Goal: Find specific page/section: Find specific page/section

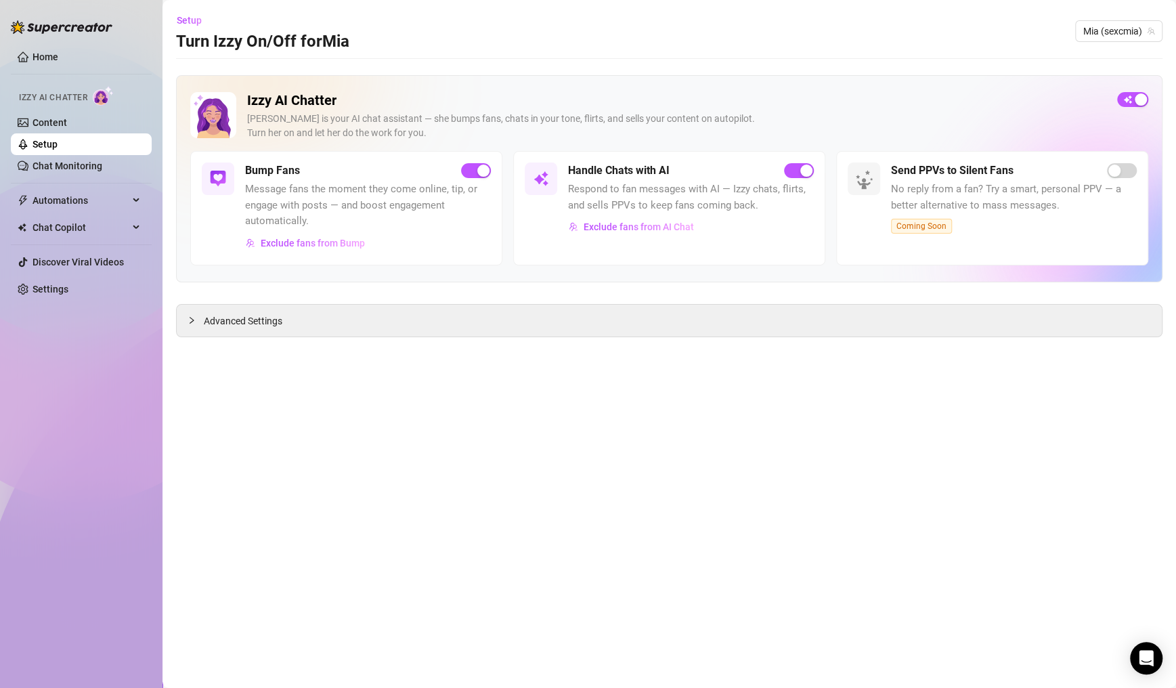
click at [67, 128] on link "Content" at bounding box center [49, 122] width 35 height 11
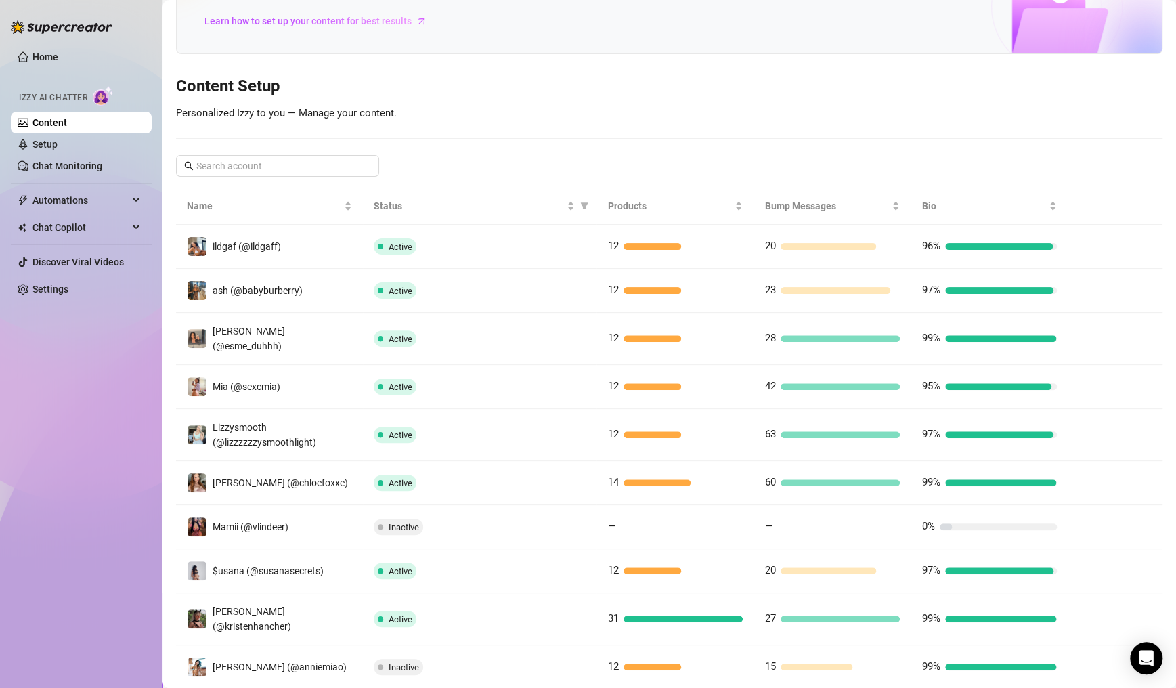
scroll to position [158, 0]
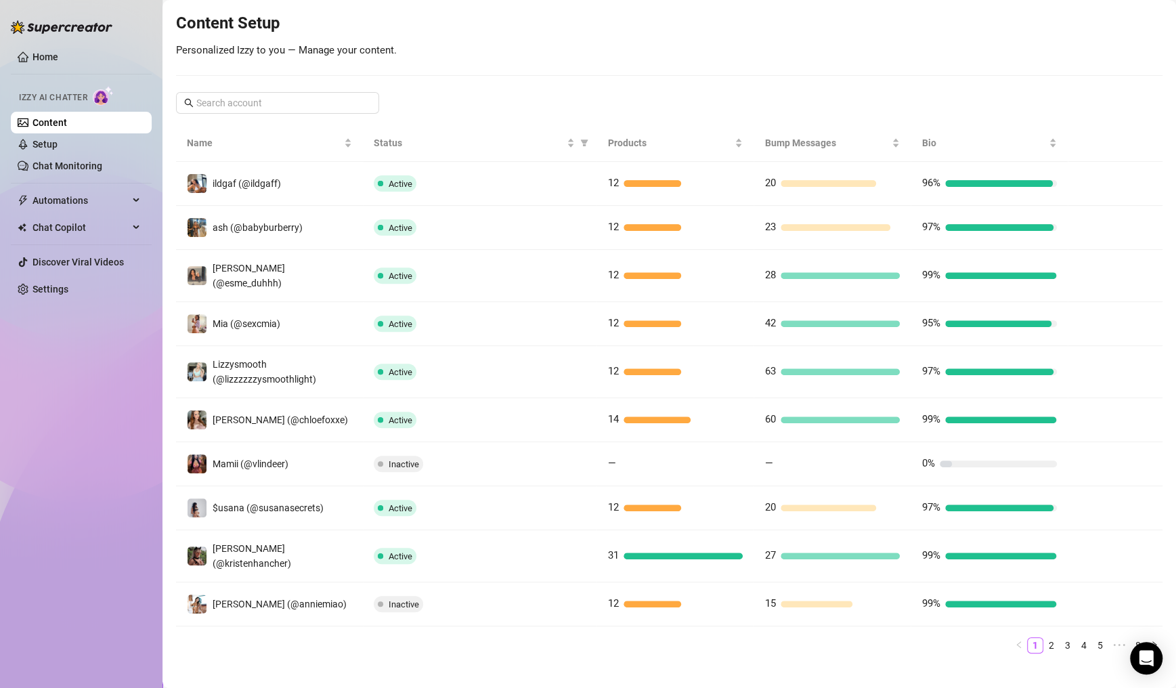
click at [1044, 638] on link "2" at bounding box center [1051, 645] width 15 height 15
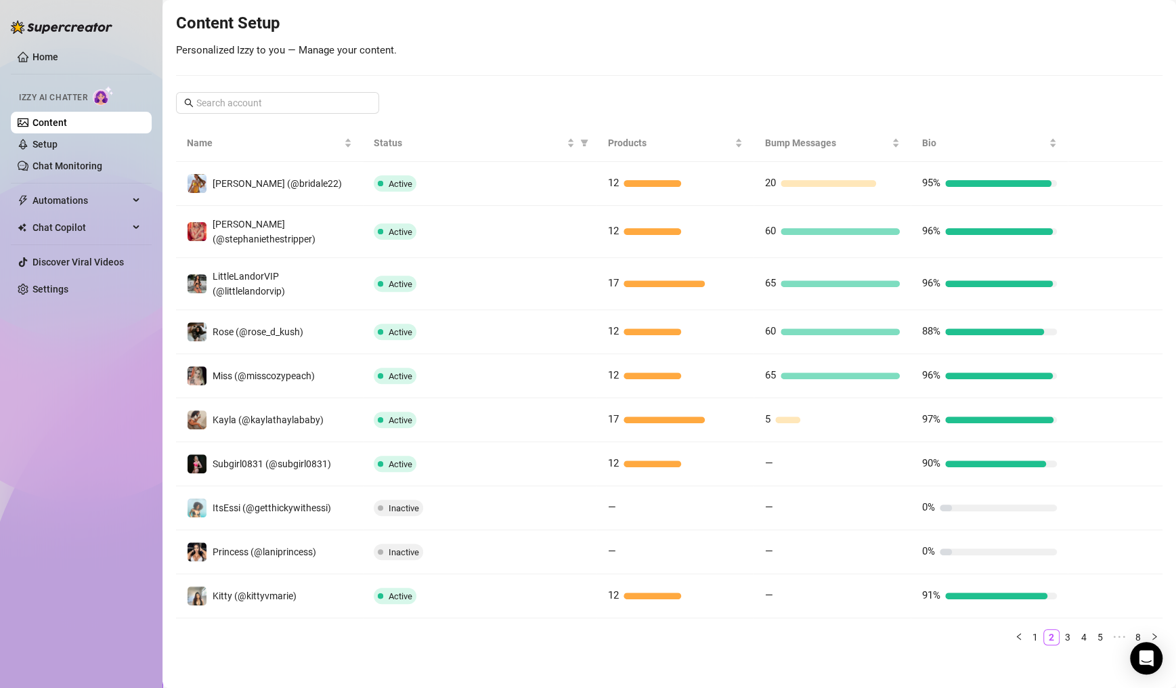
click at [1060, 641] on link "3" at bounding box center [1067, 636] width 15 height 15
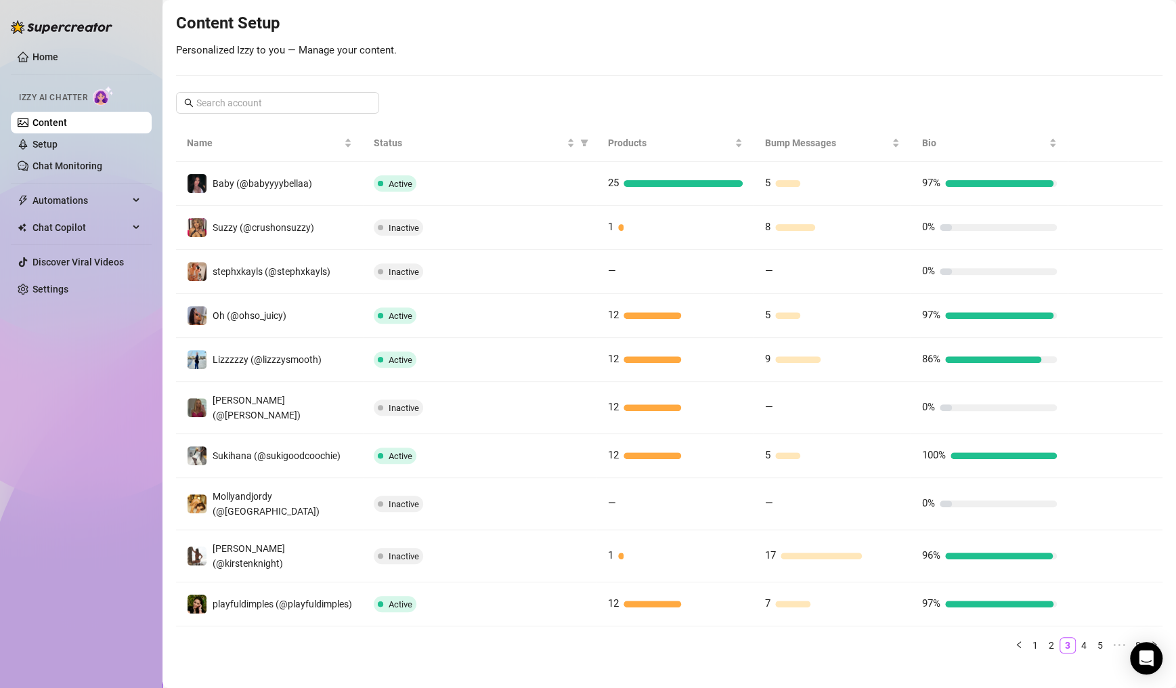
click at [740, 652] on main "Your Voice, Your Content, Your [PERSON_NAME] is your AI chat assistant, customi…" at bounding box center [668, 273] width 1013 height 863
click at [1076, 638] on link "4" at bounding box center [1083, 645] width 15 height 15
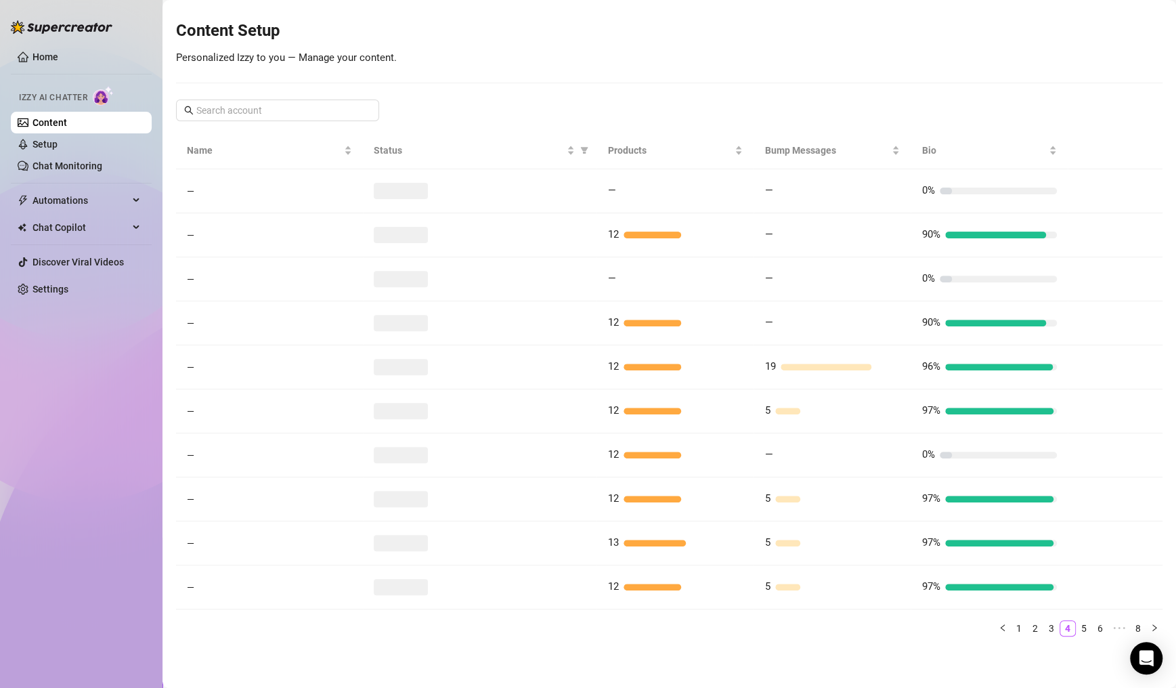
scroll to position [150, 0]
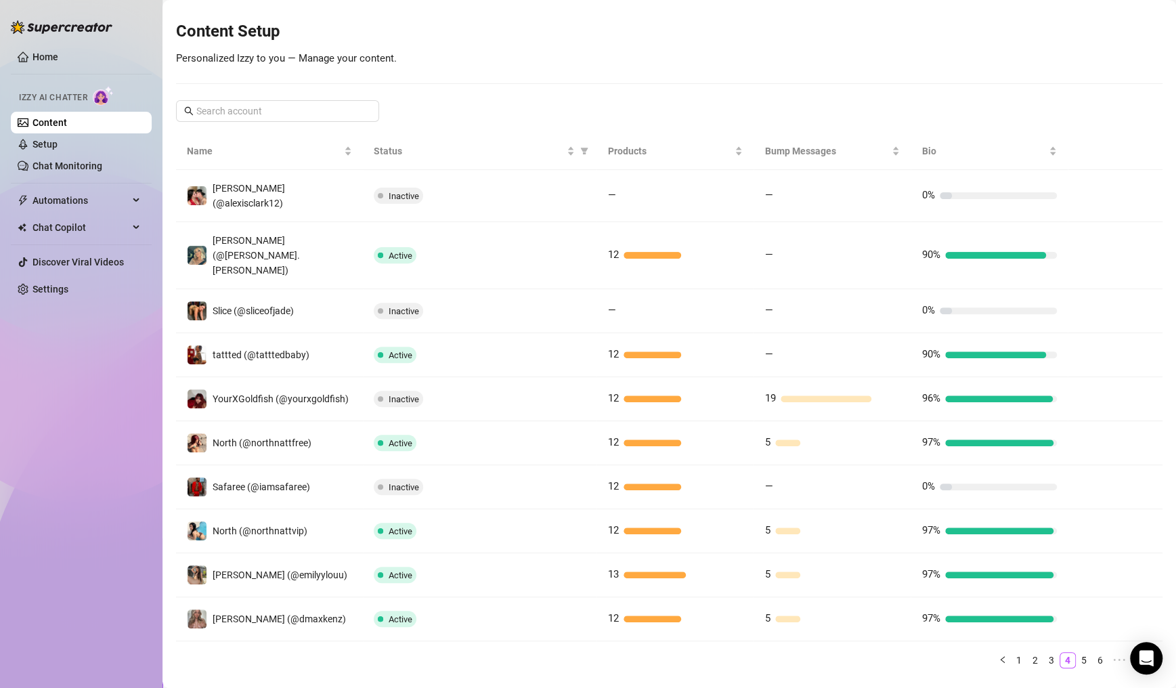
click at [1044, 652] on link "3" at bounding box center [1051, 659] width 15 height 15
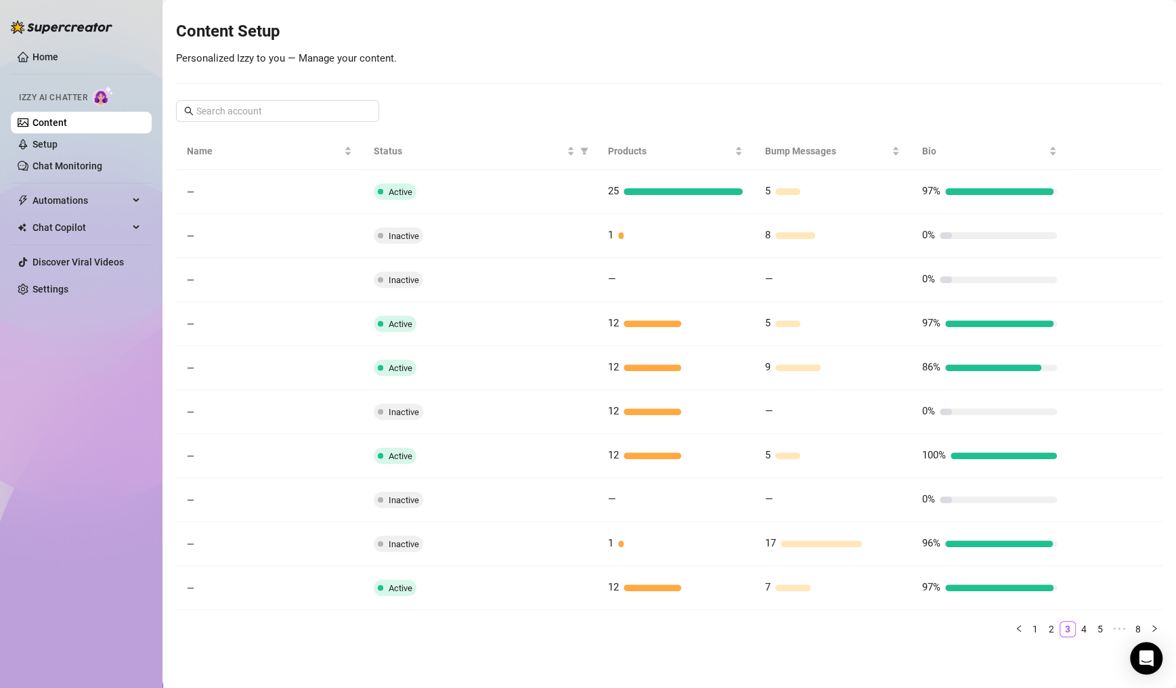
click at [1039, 629] on div "Name Status Products Bump Messages Bio — Active 25 5 97% — Inactive 1 8 0% — In…" at bounding box center [669, 385] width 986 height 504
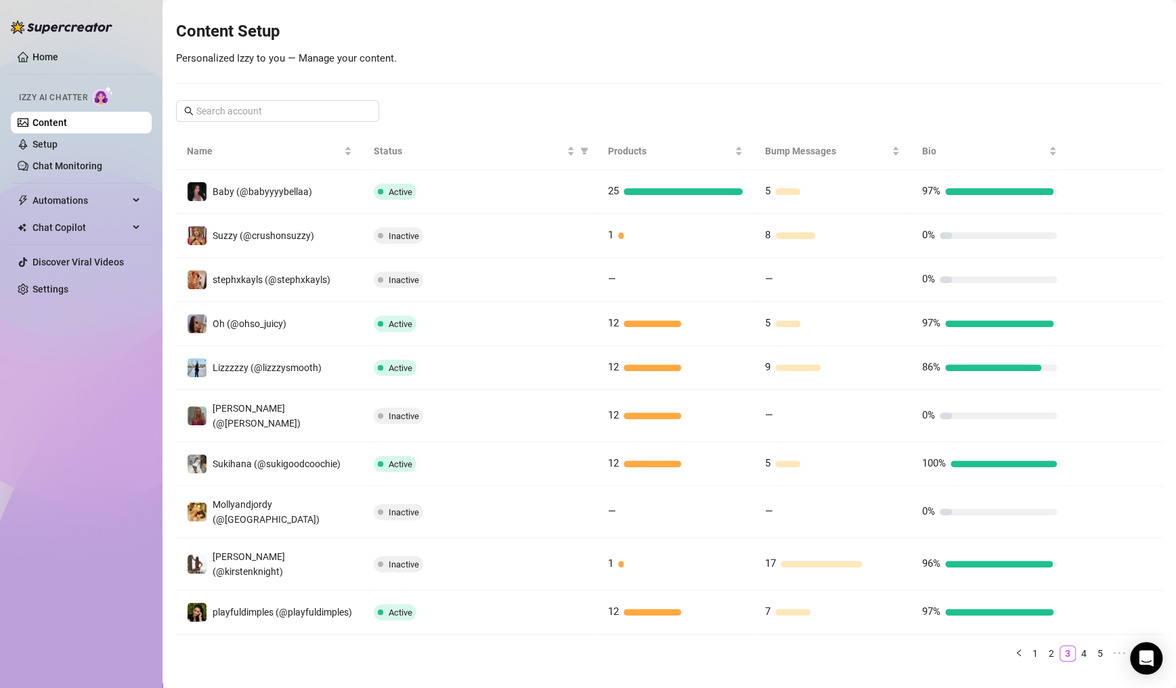
click at [1076, 646] on link "4" at bounding box center [1083, 653] width 15 height 15
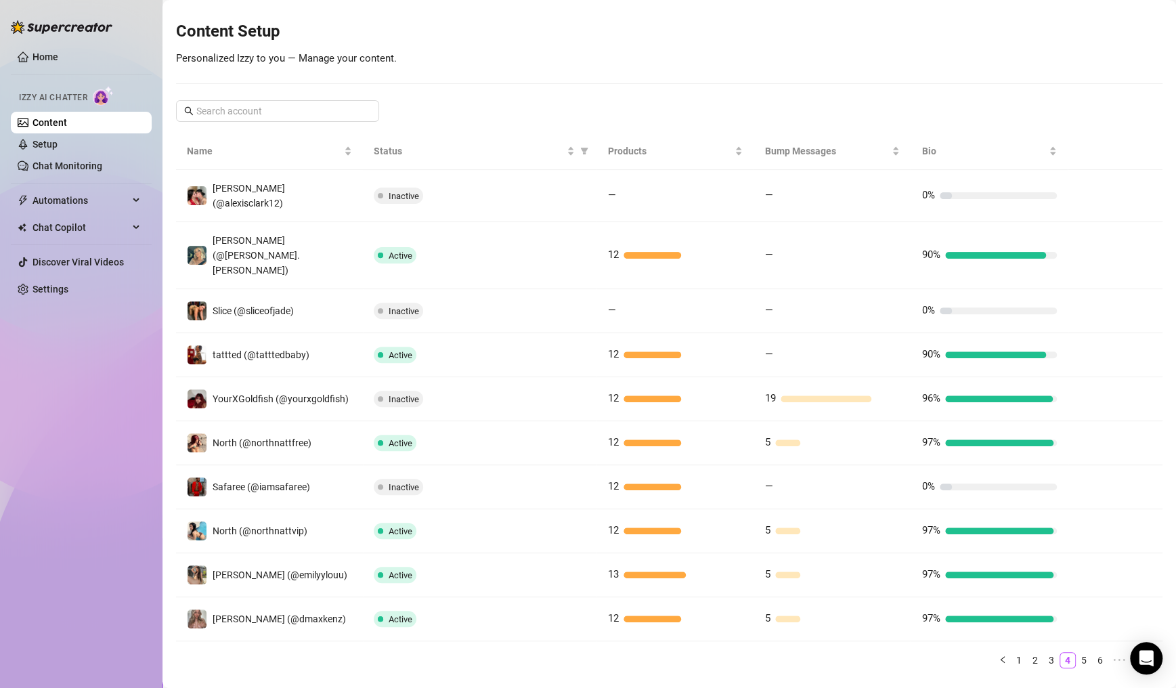
click at [1044, 652] on link "3" at bounding box center [1051, 659] width 15 height 15
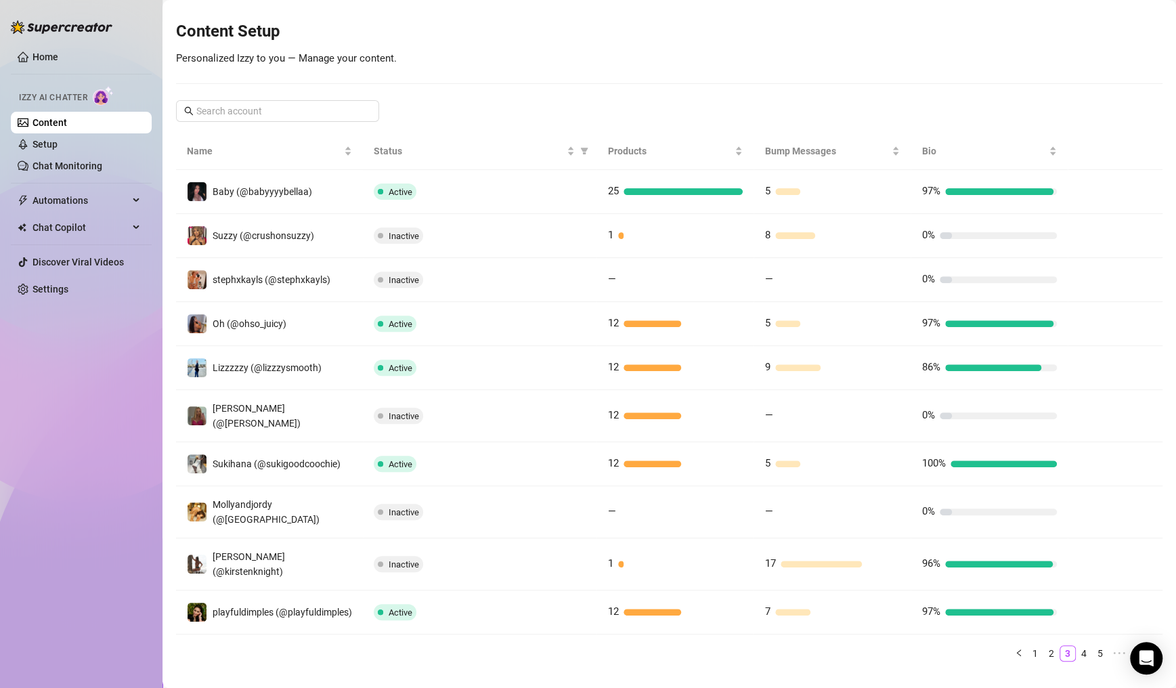
click at [1076, 646] on link "4" at bounding box center [1083, 653] width 15 height 15
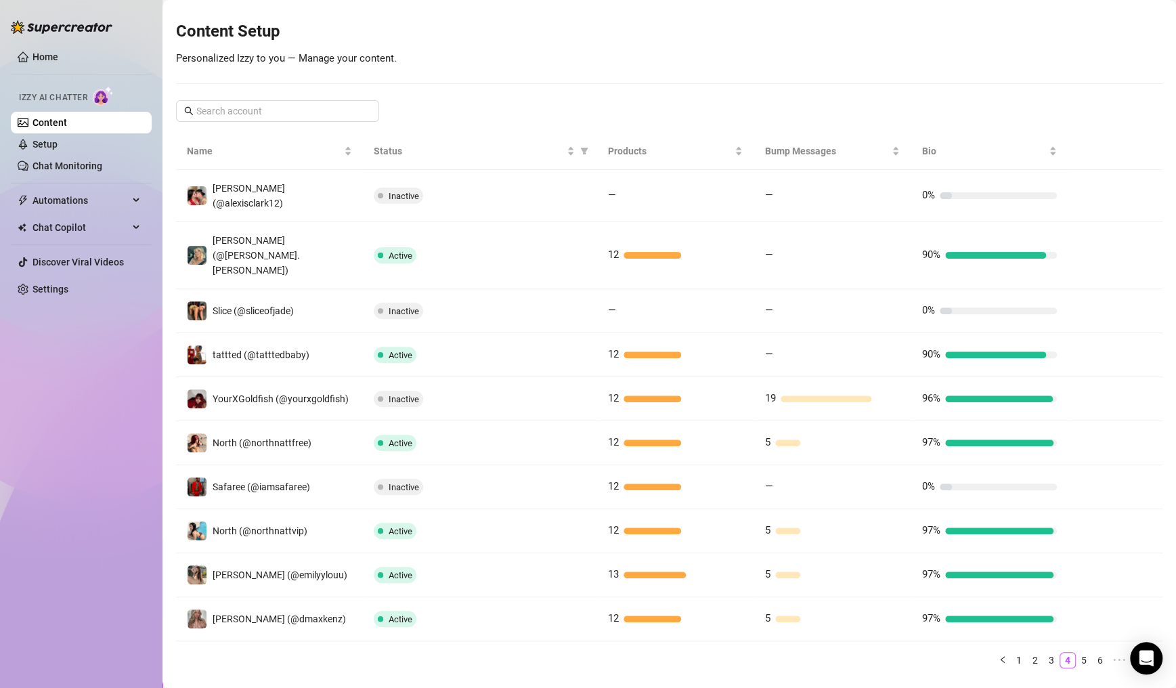
drag, startPoint x: 399, startPoint y: 466, endPoint x: 939, endPoint y: 628, distance: 564.0
click at [926, 652] on ul "1 2 3 4 5 6 ••• 8" at bounding box center [669, 660] width 986 height 16
click at [1076, 652] on link "5" at bounding box center [1083, 659] width 15 height 15
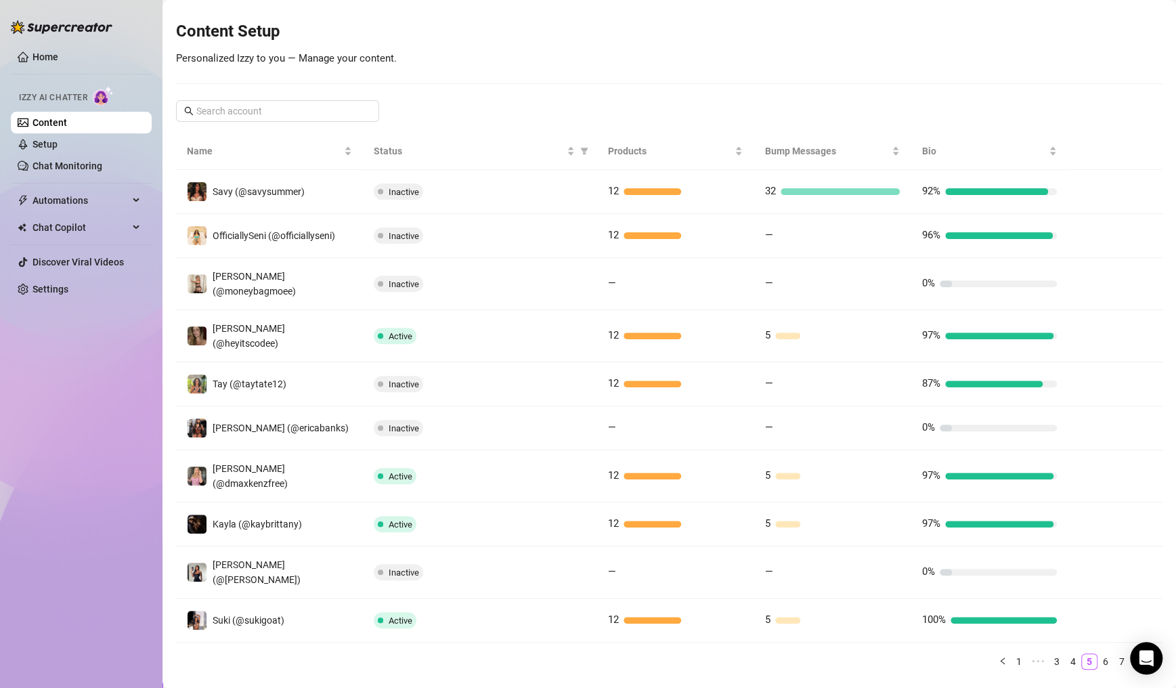
click at [1098, 654] on link "6" at bounding box center [1105, 661] width 15 height 15
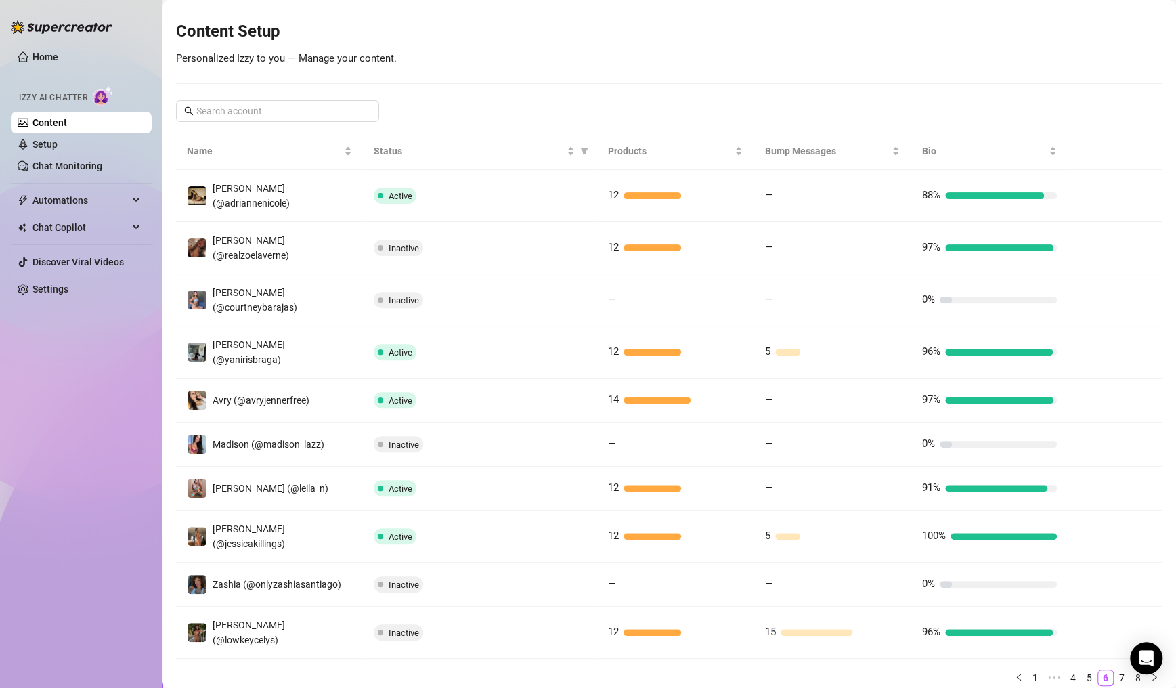
click at [1130, 670] on link "8" at bounding box center [1137, 677] width 15 height 15
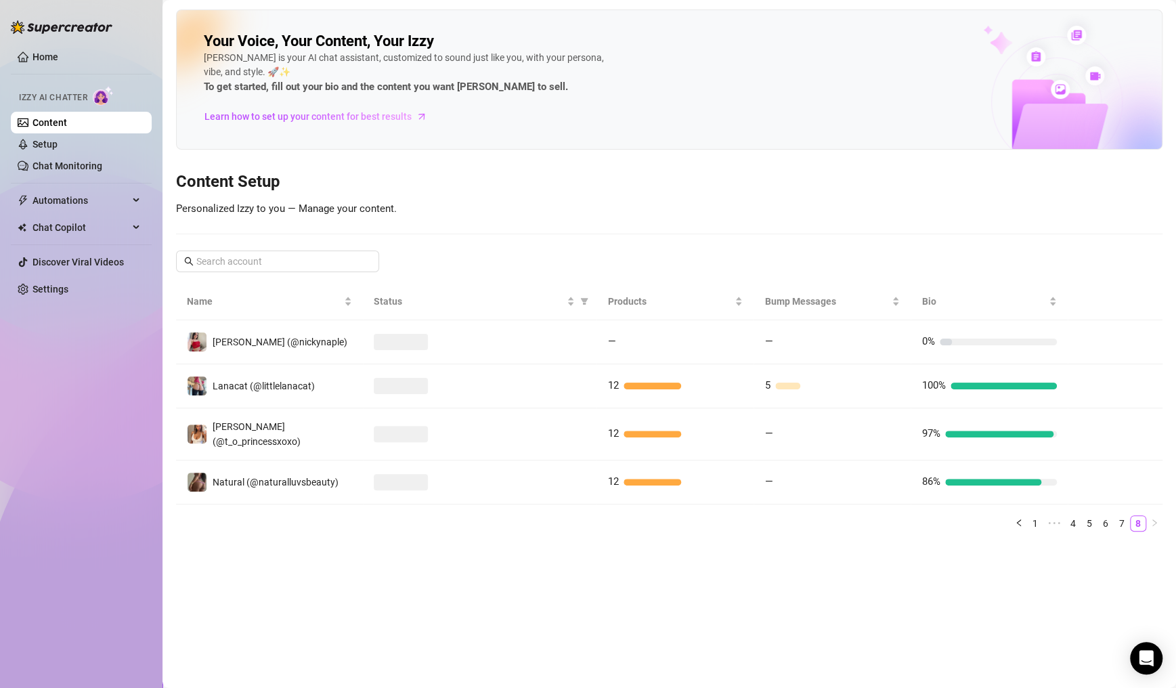
scroll to position [0, 0]
click at [1113, 629] on main "Your Voice, Your Content, Your [PERSON_NAME] is your AI chat assistant, customi…" at bounding box center [668, 344] width 1013 height 688
click at [1123, 516] on link "7" at bounding box center [1121, 523] width 15 height 15
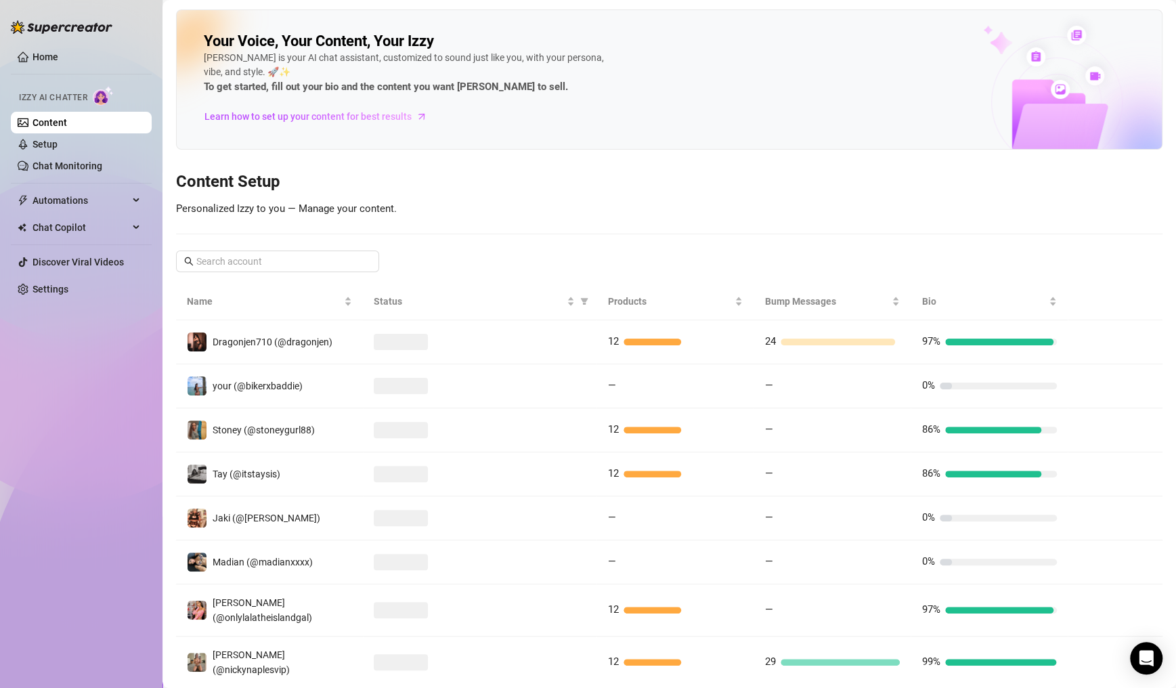
scroll to position [150, 0]
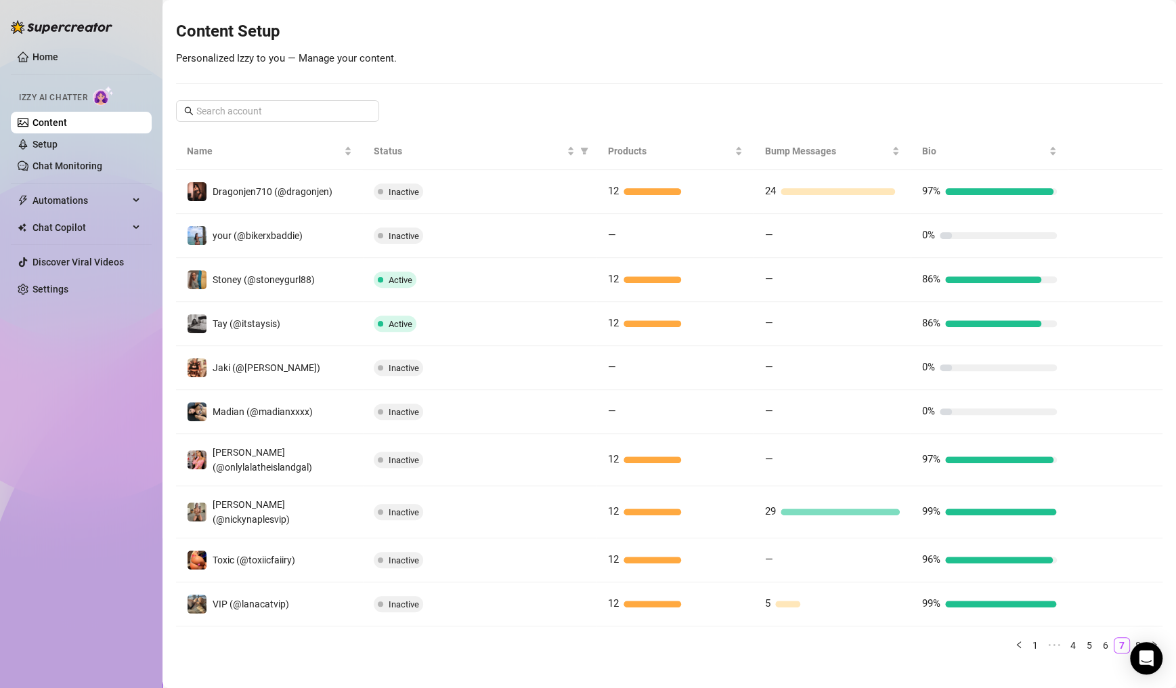
click at [1130, 638] on link "8" at bounding box center [1137, 645] width 15 height 15
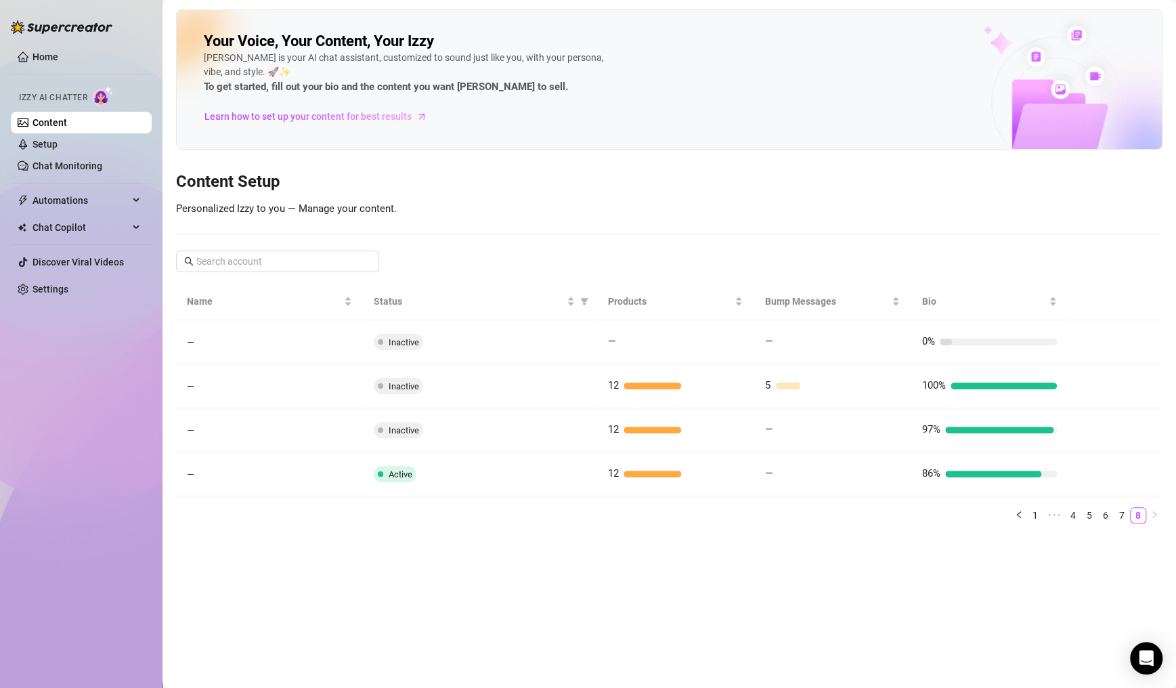
scroll to position [0, 0]
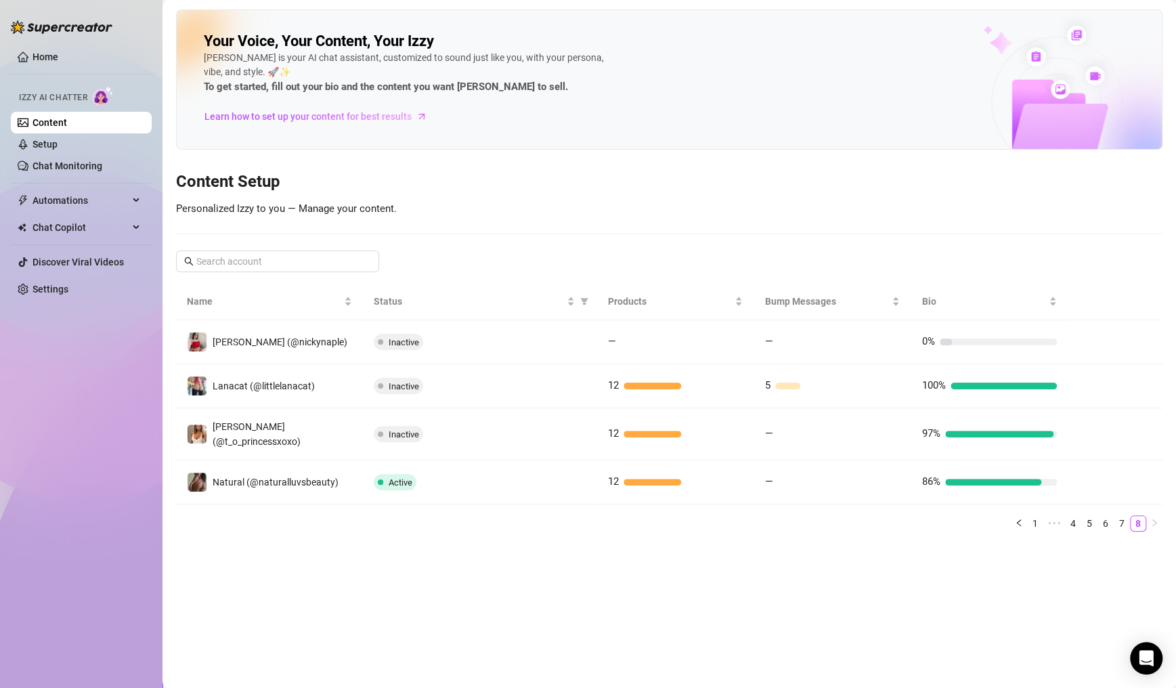
click at [1118, 516] on link "7" at bounding box center [1121, 523] width 15 height 15
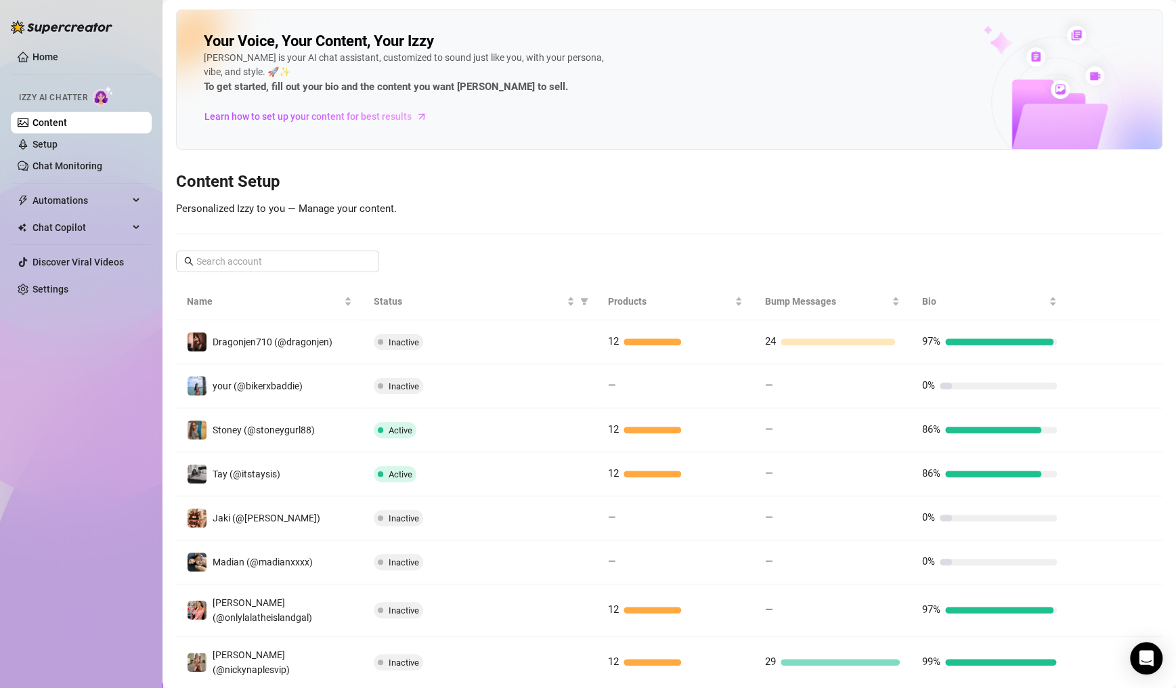
scroll to position [150, 0]
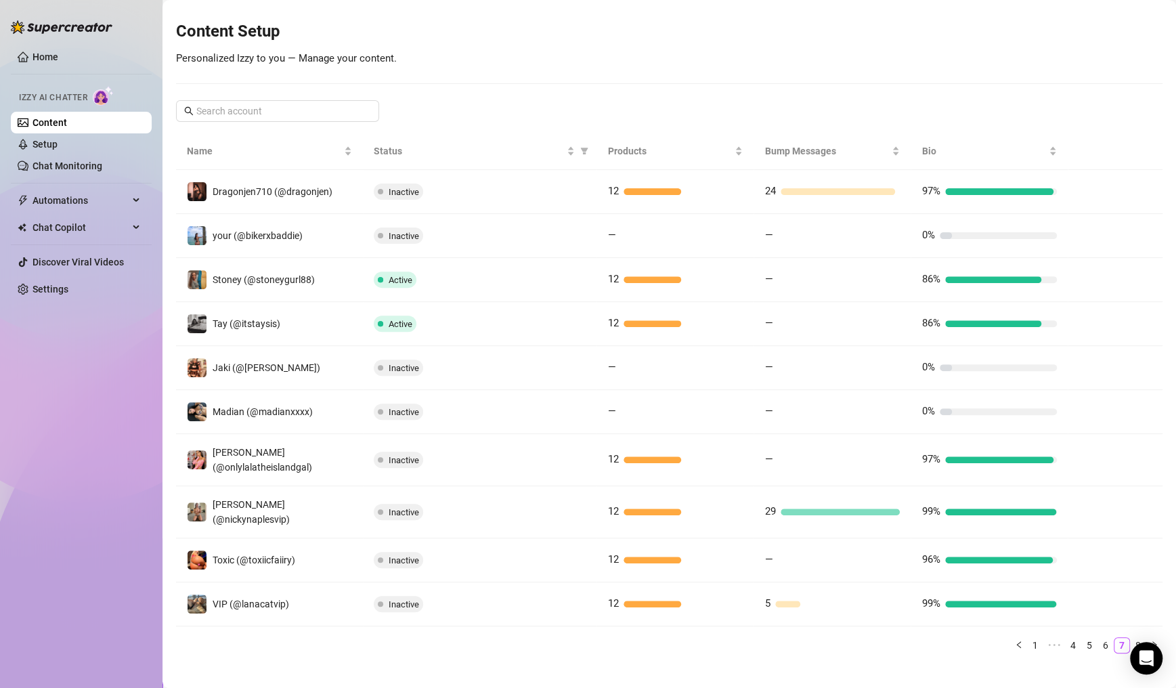
click at [1130, 638] on link "8" at bounding box center [1137, 645] width 15 height 15
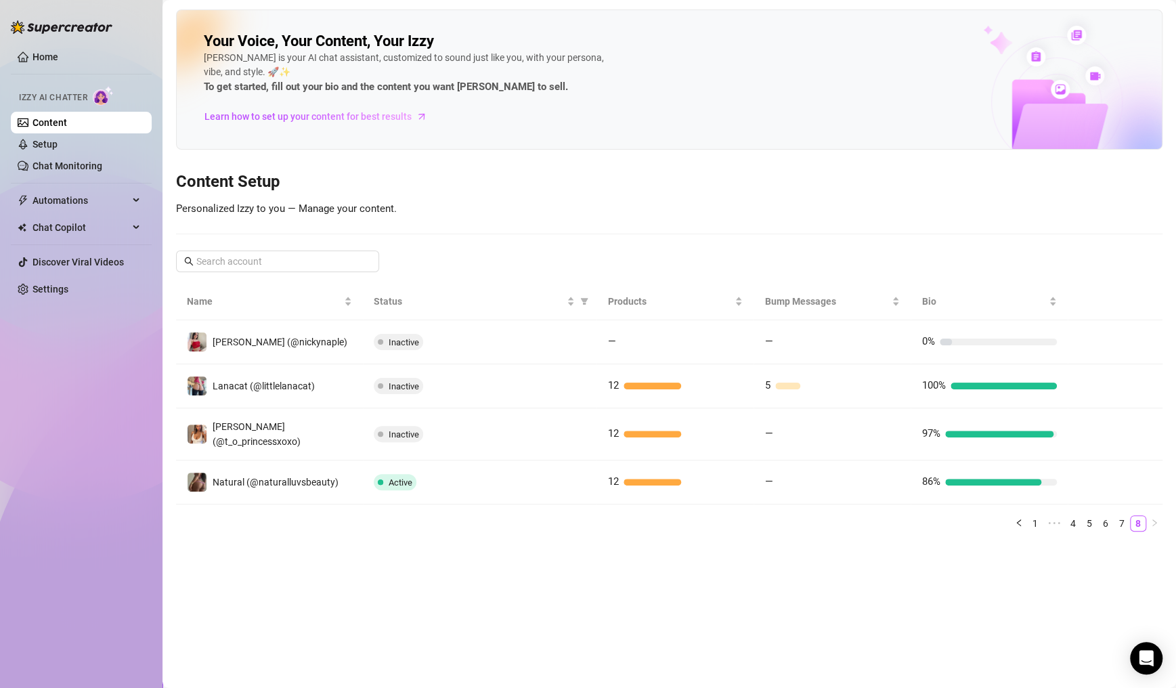
scroll to position [0, 0]
click at [1037, 516] on link "1" at bounding box center [1034, 523] width 15 height 15
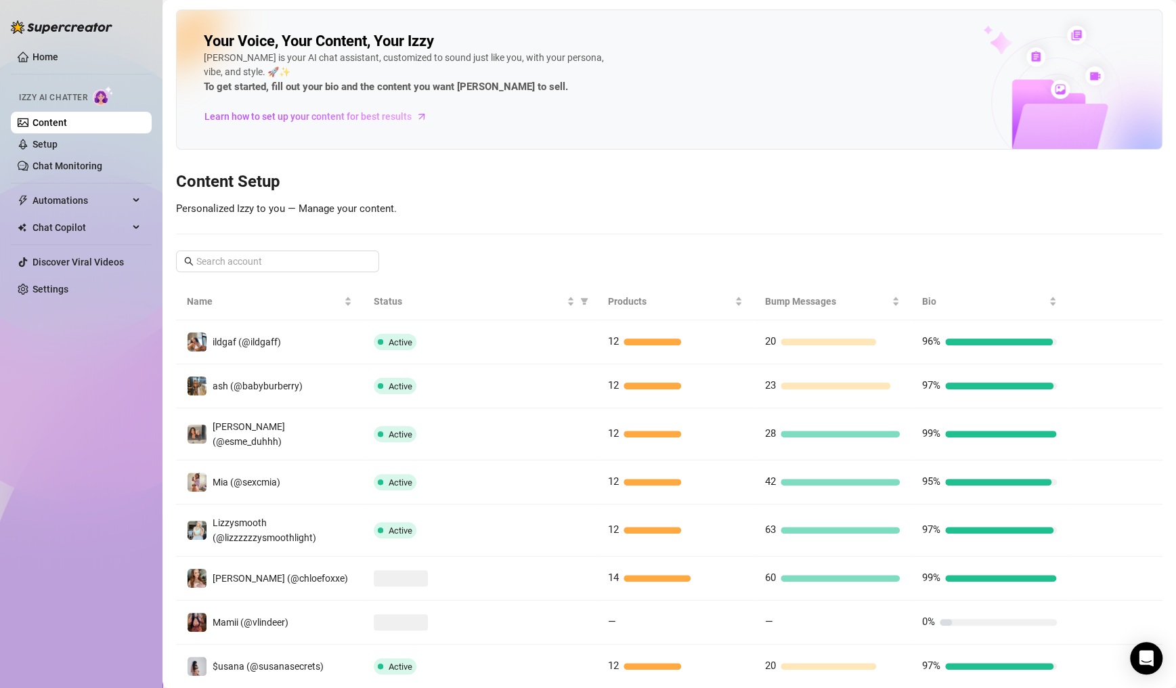
scroll to position [158, 0]
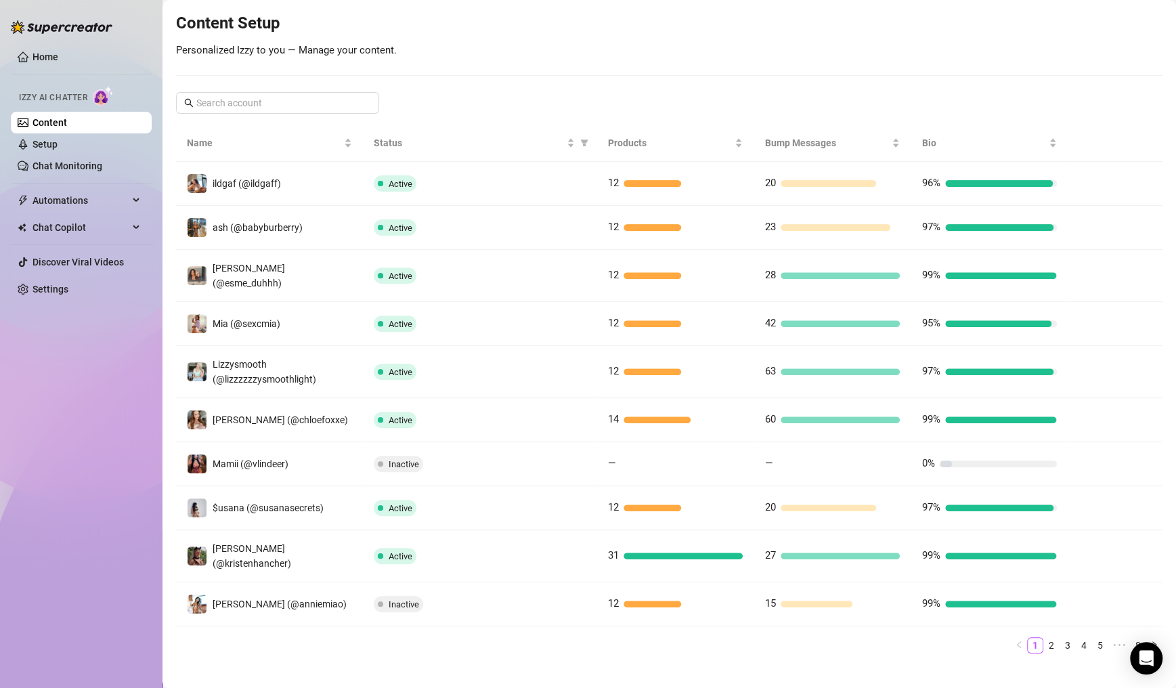
click at [1044, 638] on link "2" at bounding box center [1051, 645] width 15 height 15
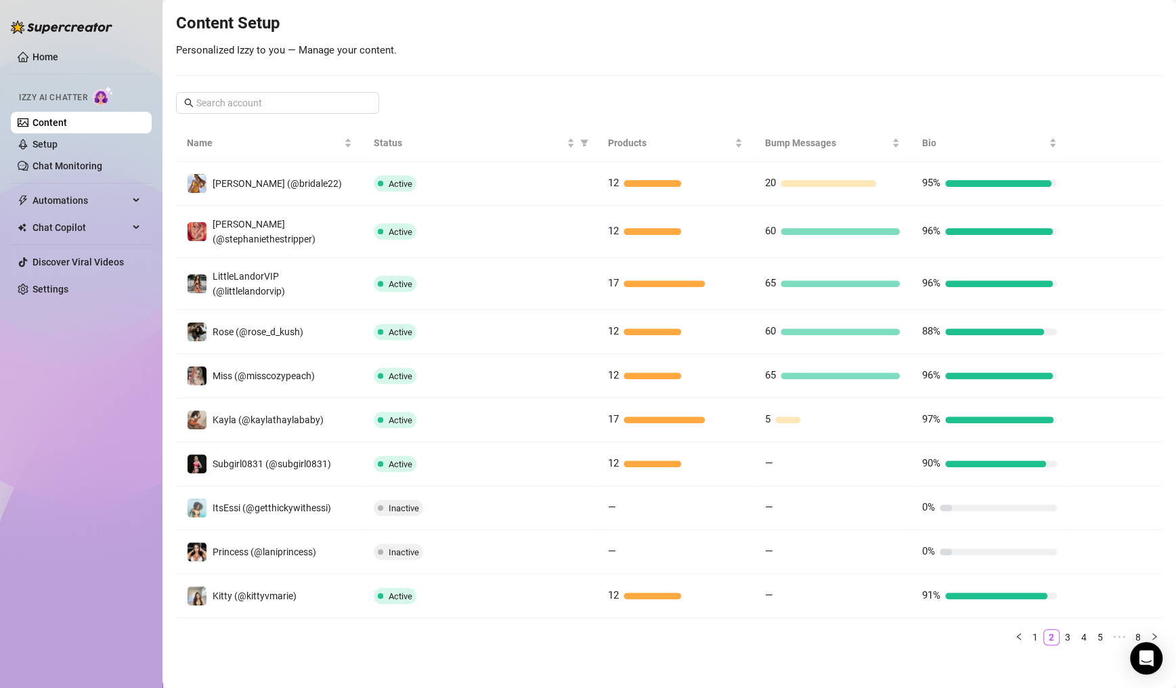
click at [1060, 633] on link "3" at bounding box center [1067, 636] width 15 height 15
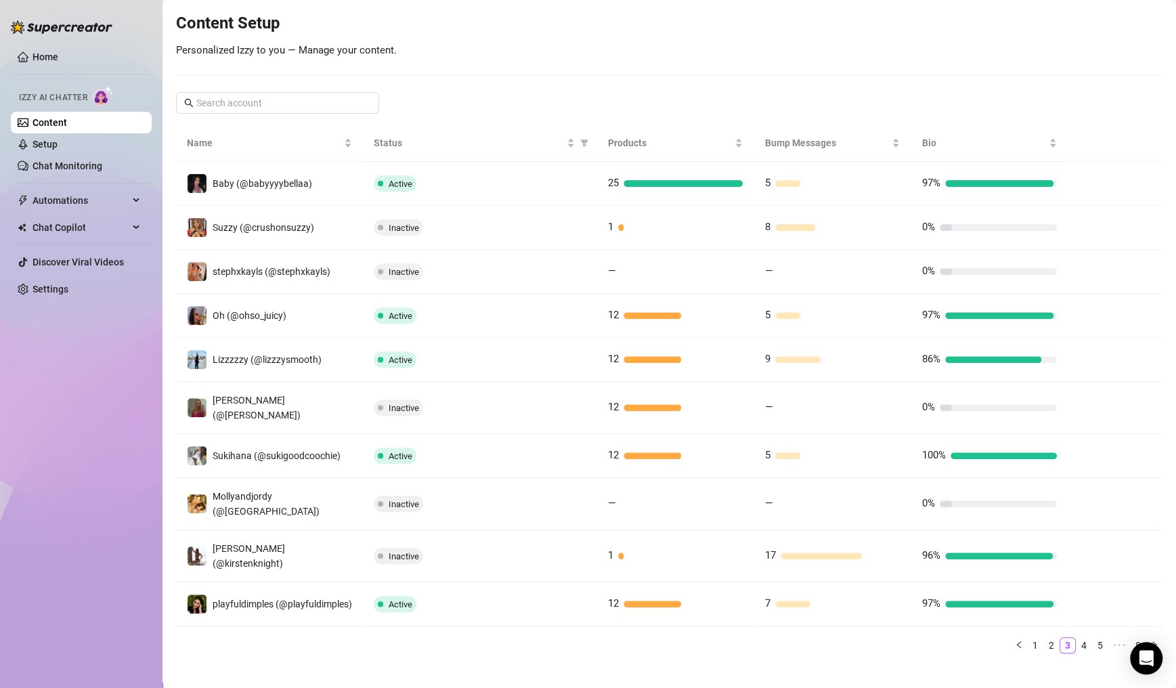
click at [1076, 638] on link "4" at bounding box center [1083, 645] width 15 height 15
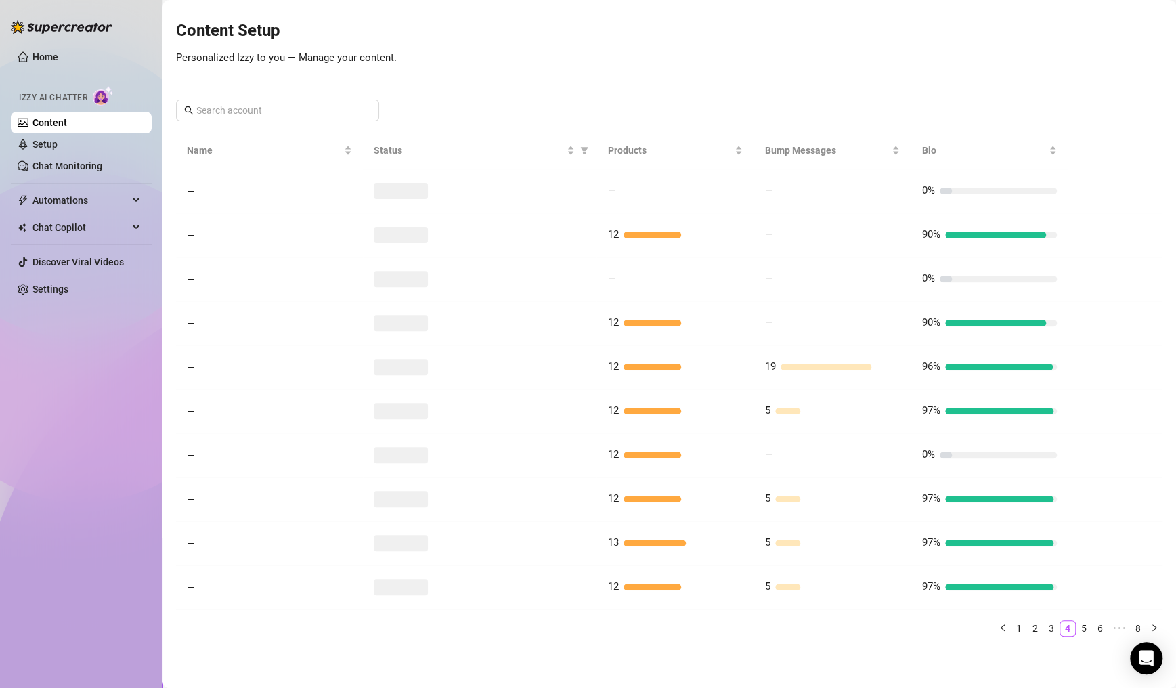
scroll to position [150, 0]
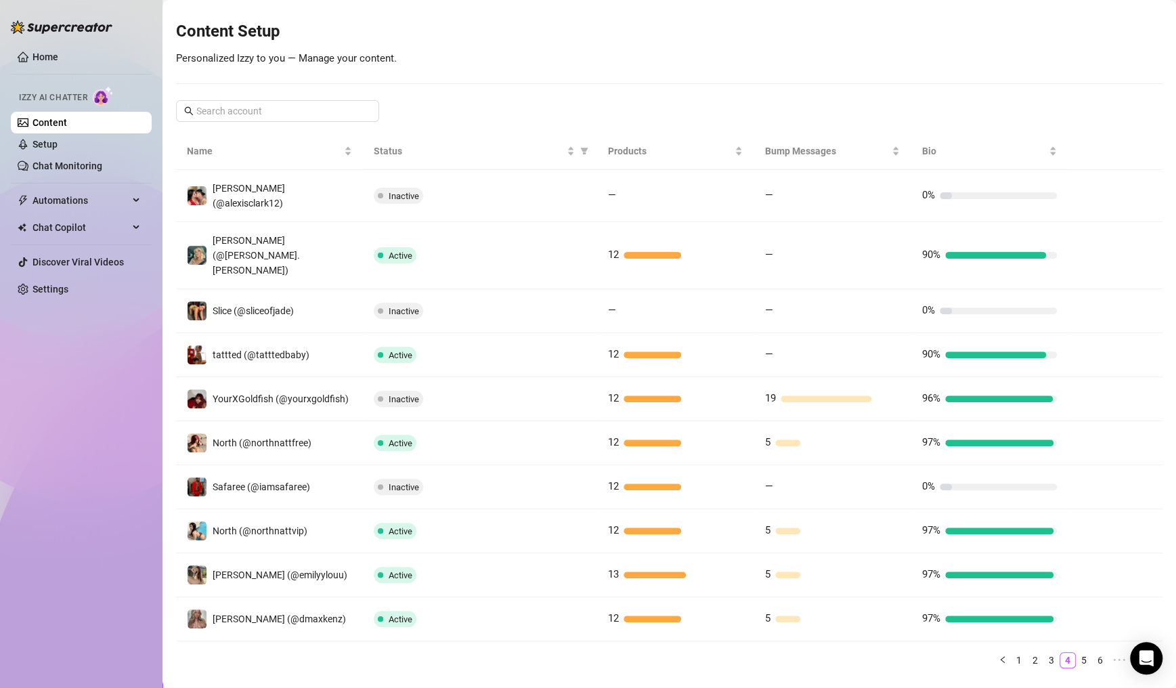
click at [1076, 652] on link "5" at bounding box center [1083, 659] width 15 height 15
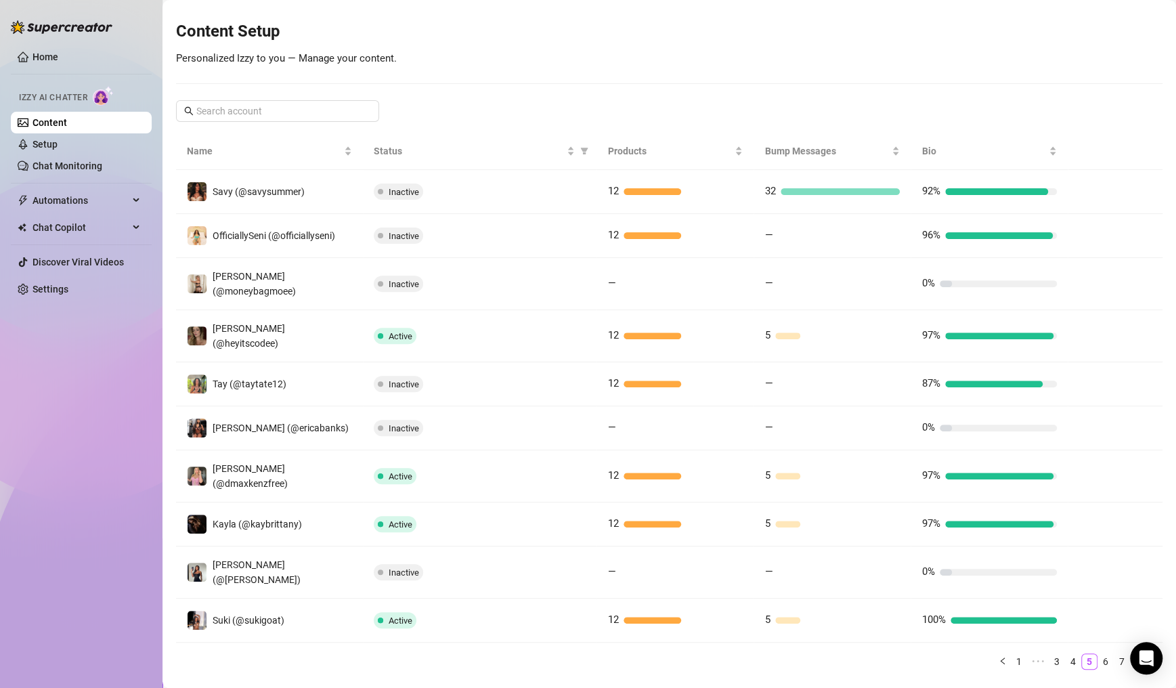
click at [1130, 654] on link "8" at bounding box center [1137, 661] width 15 height 15
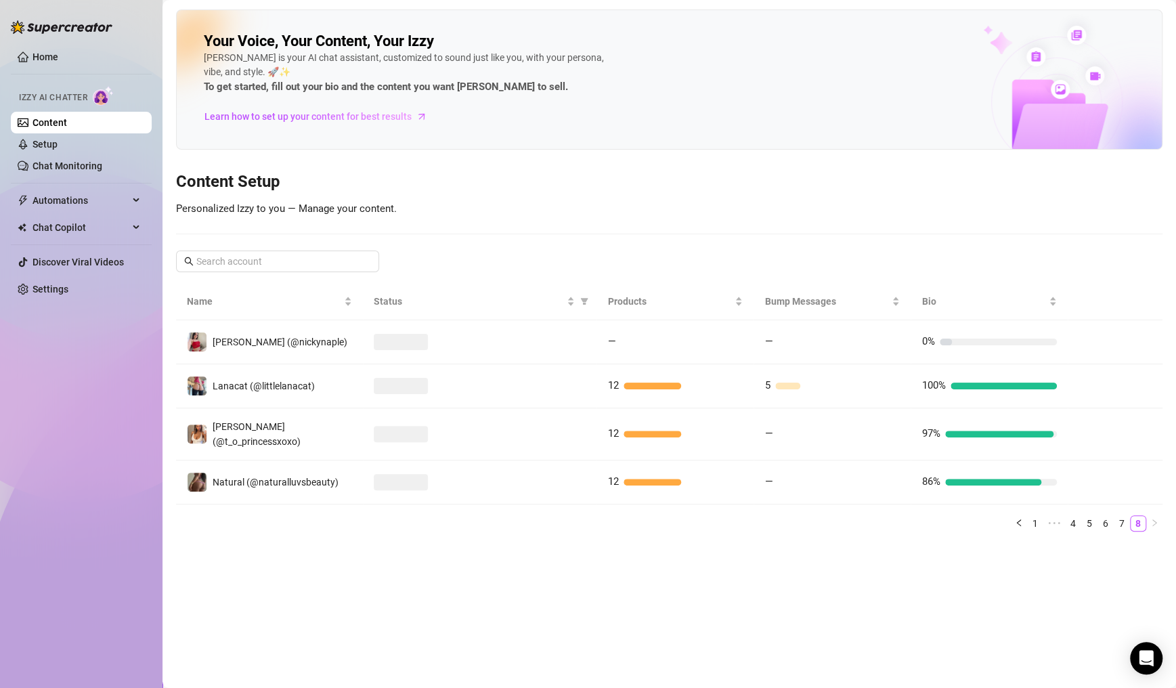
scroll to position [0, 0]
click at [1121, 516] on link "7" at bounding box center [1121, 523] width 15 height 15
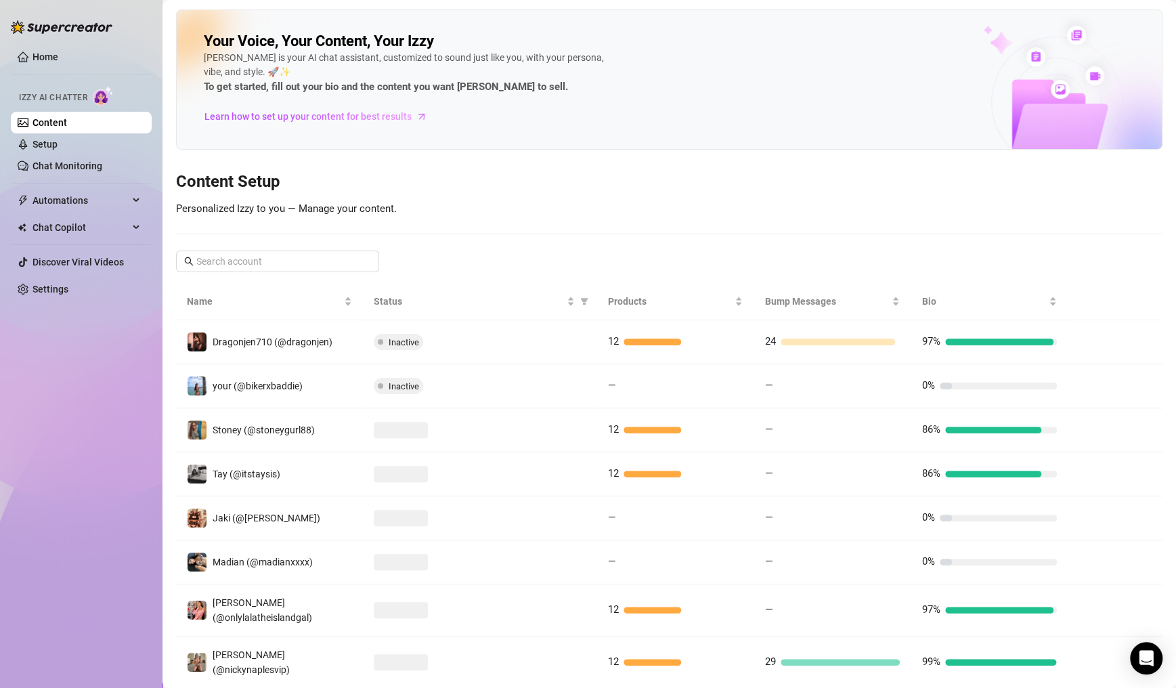
scroll to position [150, 0]
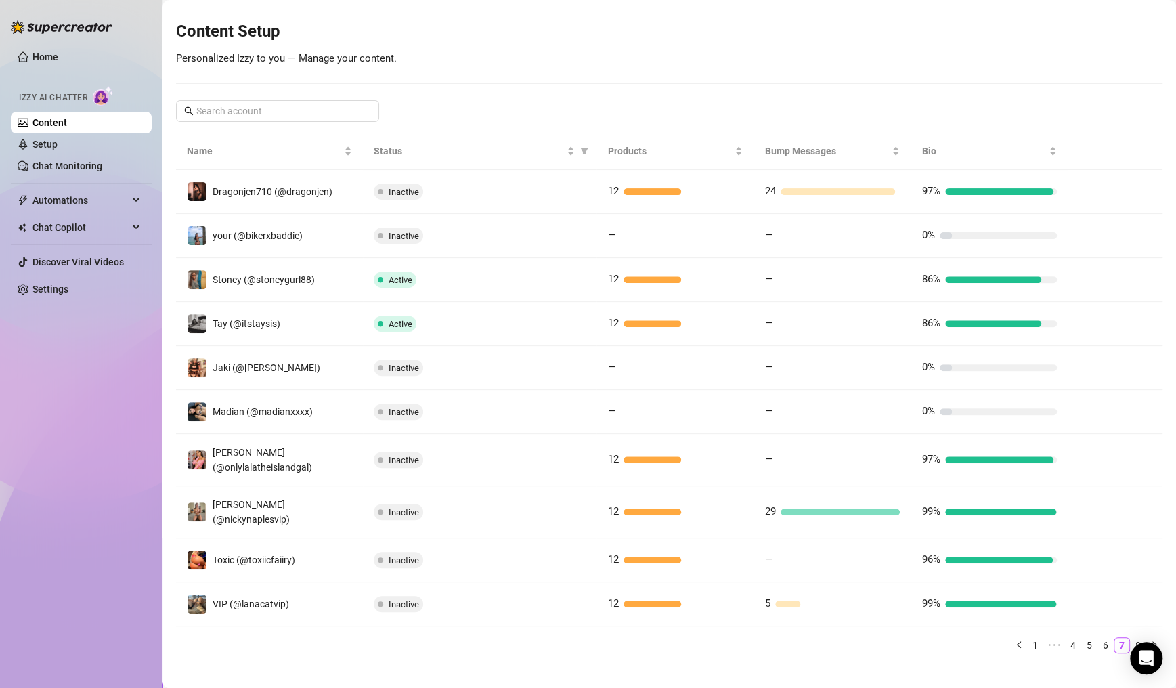
click at [1098, 638] on link "6" at bounding box center [1105, 645] width 15 height 15
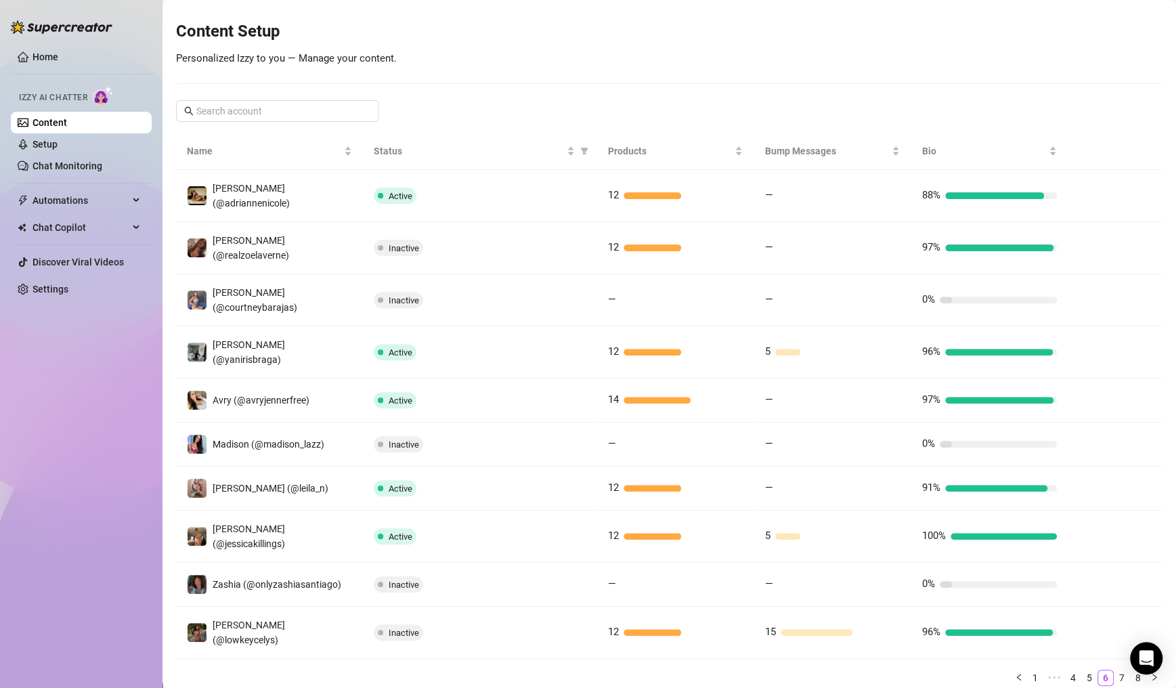
click at [1082, 670] on link "5" at bounding box center [1089, 677] width 15 height 15
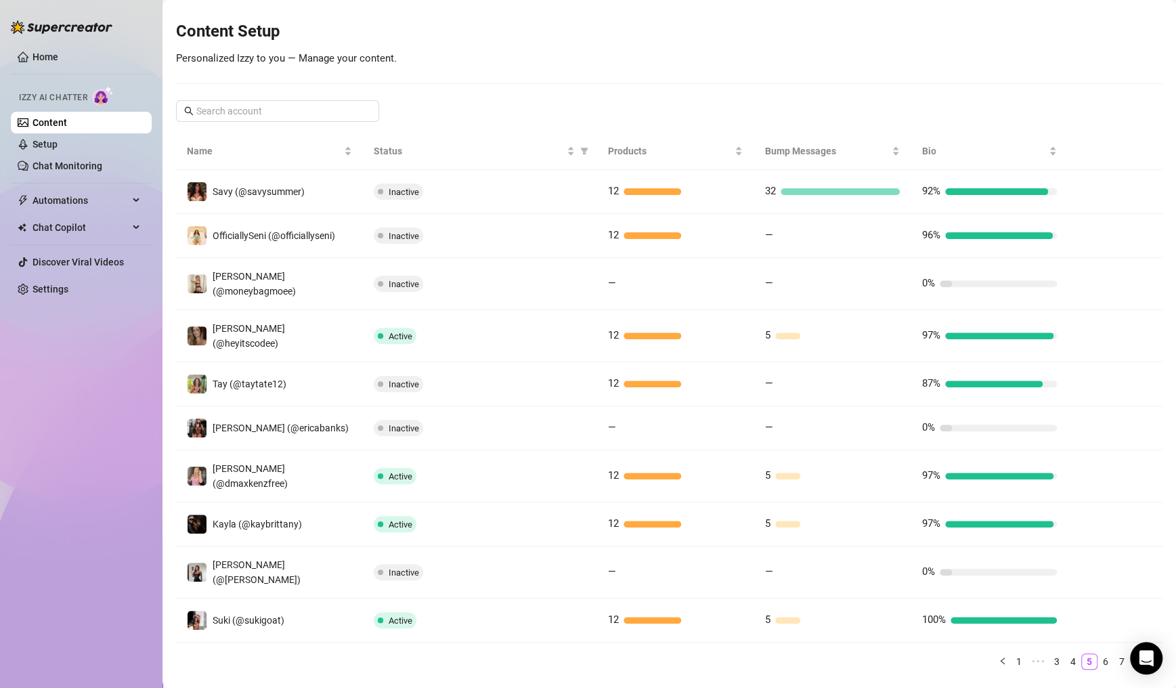
click at [1065, 653] on li "4" at bounding box center [1073, 661] width 16 height 16
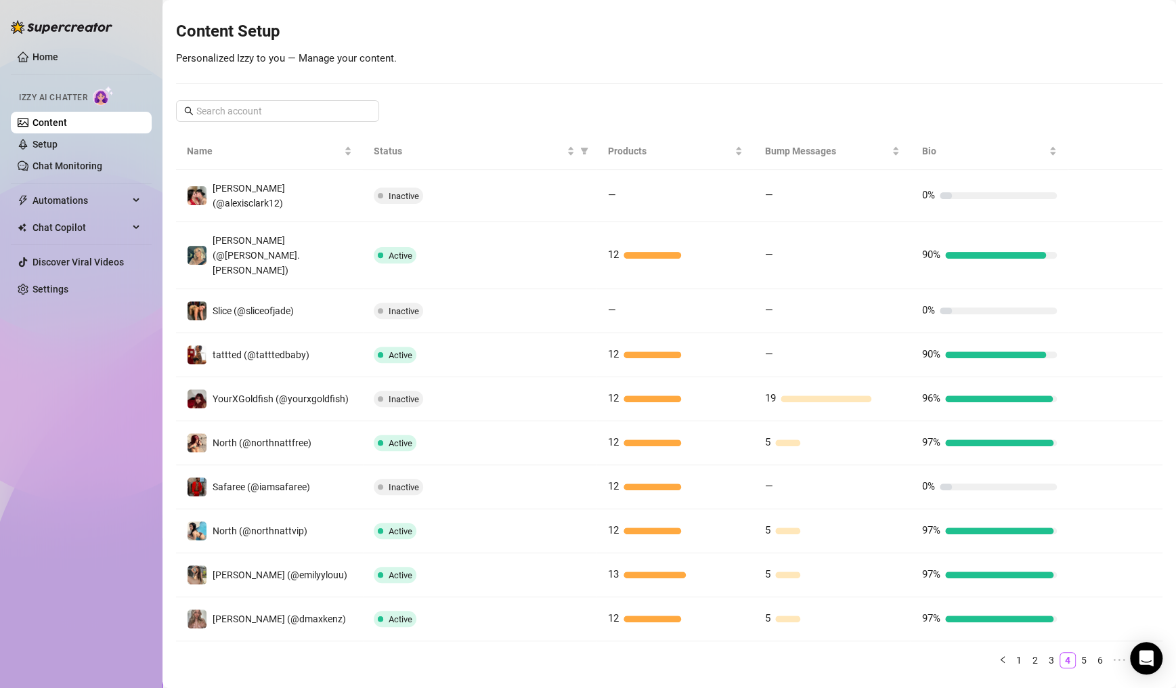
click at [1044, 652] on link "3" at bounding box center [1051, 659] width 15 height 15
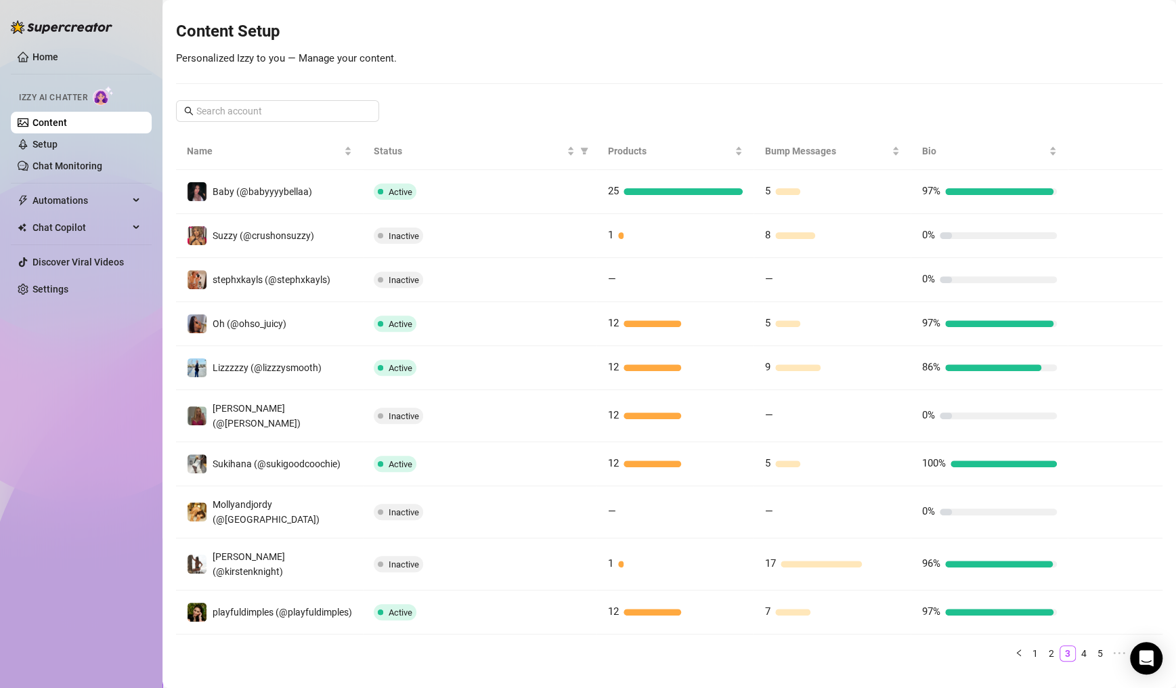
click at [1037, 631] on div "Name Status Products Bump Messages Bio Baby (@babyyyybellaa) Active 25 5 97% Su…" at bounding box center [669, 397] width 986 height 529
click at [1044, 646] on link "2" at bounding box center [1051, 653] width 15 height 15
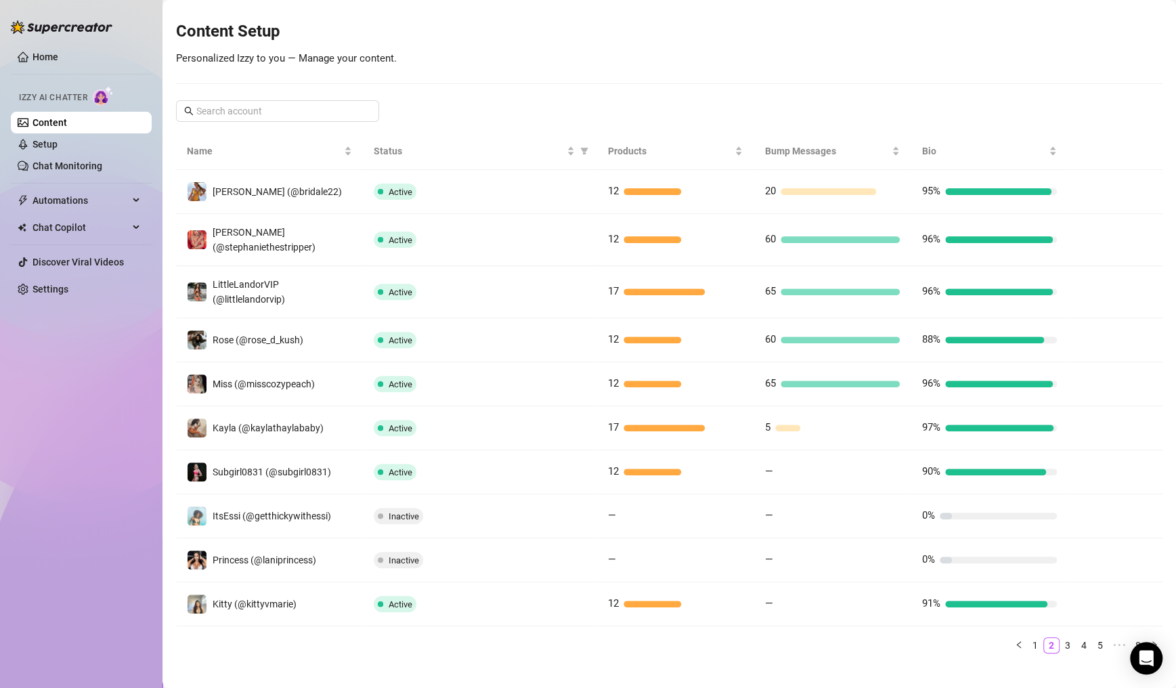
click at [1027, 650] on link "1" at bounding box center [1034, 645] width 15 height 15
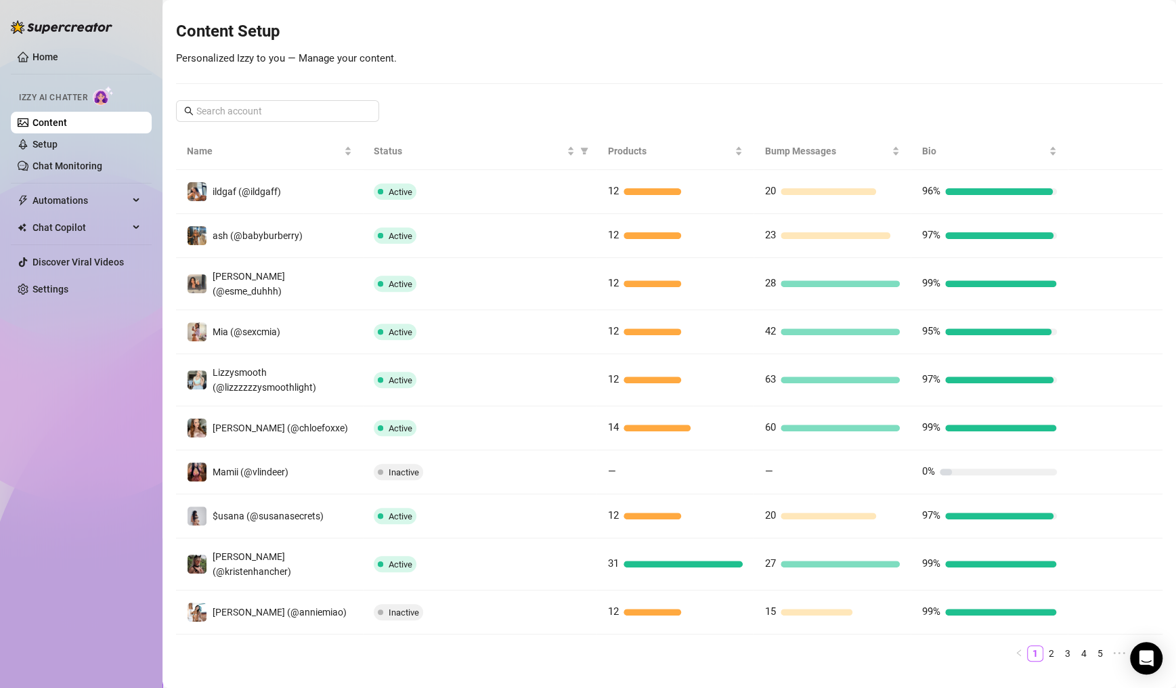
click at [1044, 646] on link "2" at bounding box center [1051, 653] width 15 height 15
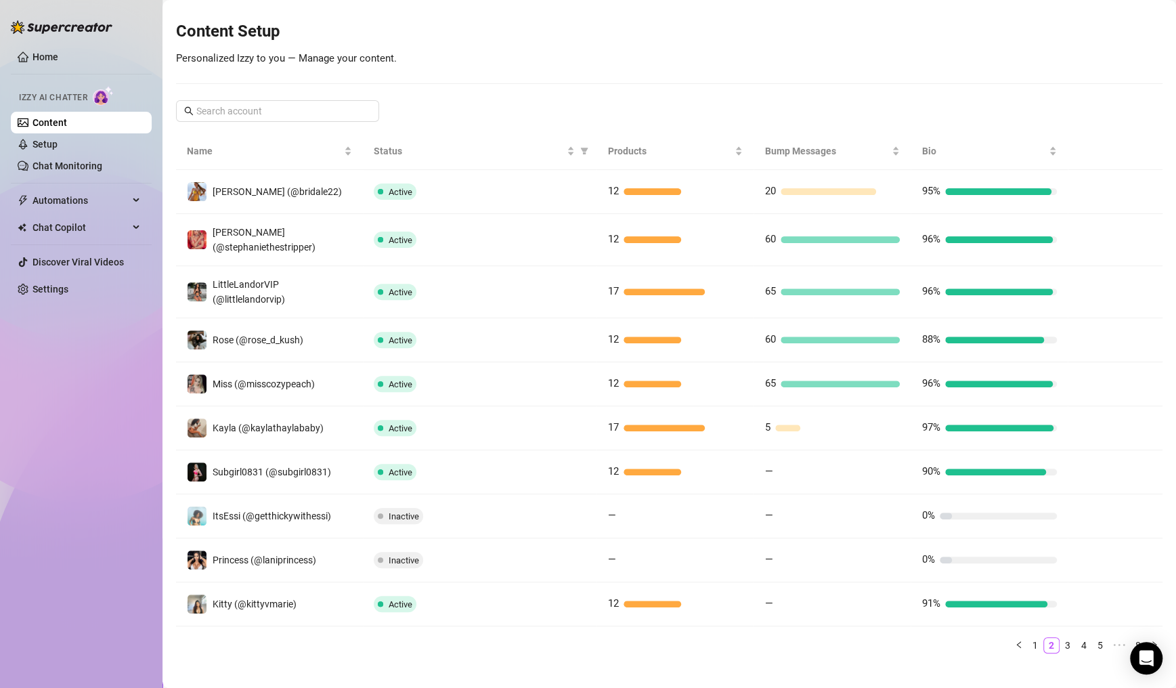
click at [1060, 645] on link "3" at bounding box center [1067, 645] width 15 height 15
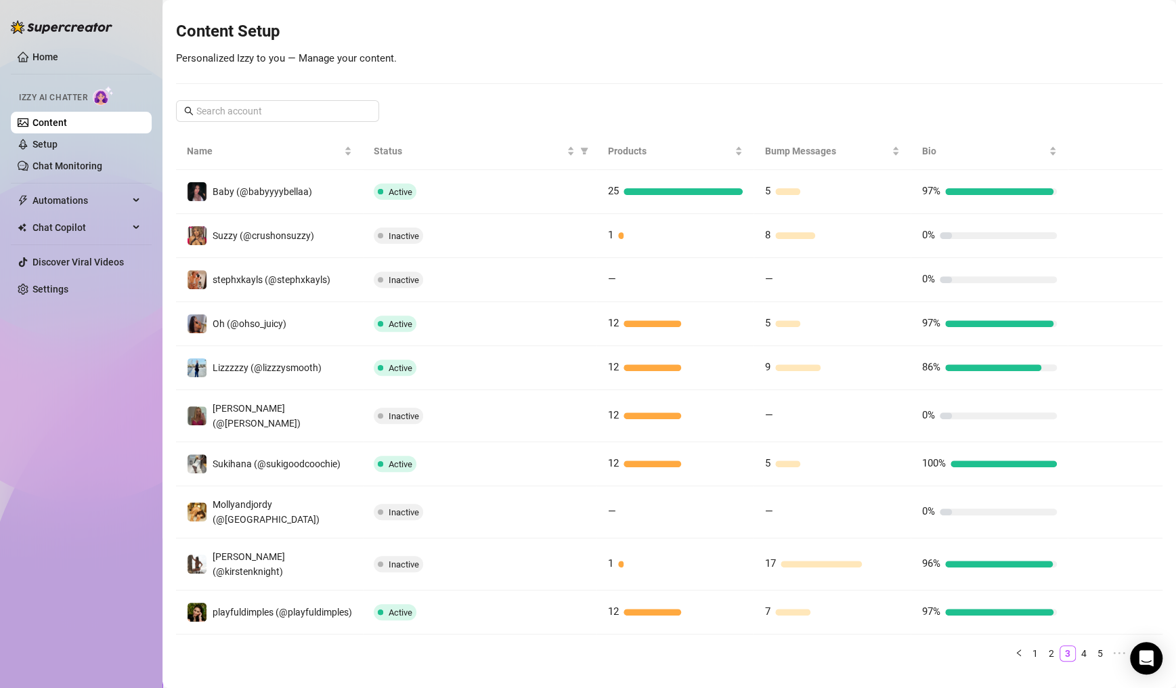
click at [1076, 646] on link "4" at bounding box center [1083, 653] width 15 height 15
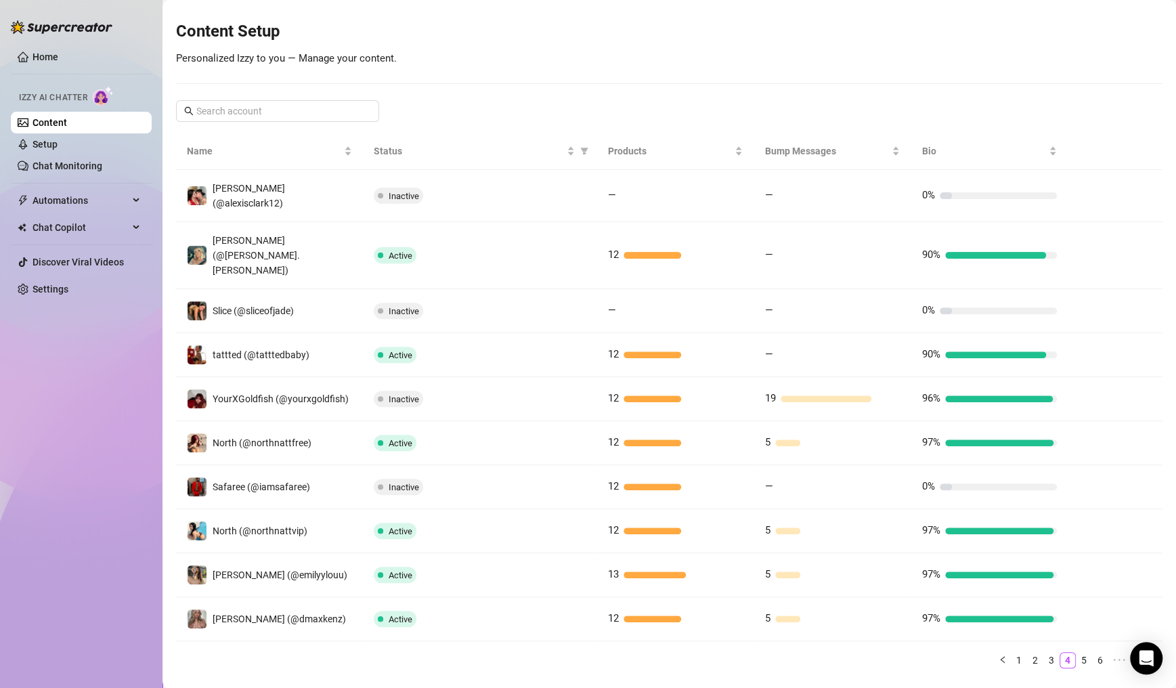
click at [1076, 652] on link "5" at bounding box center [1083, 659] width 15 height 15
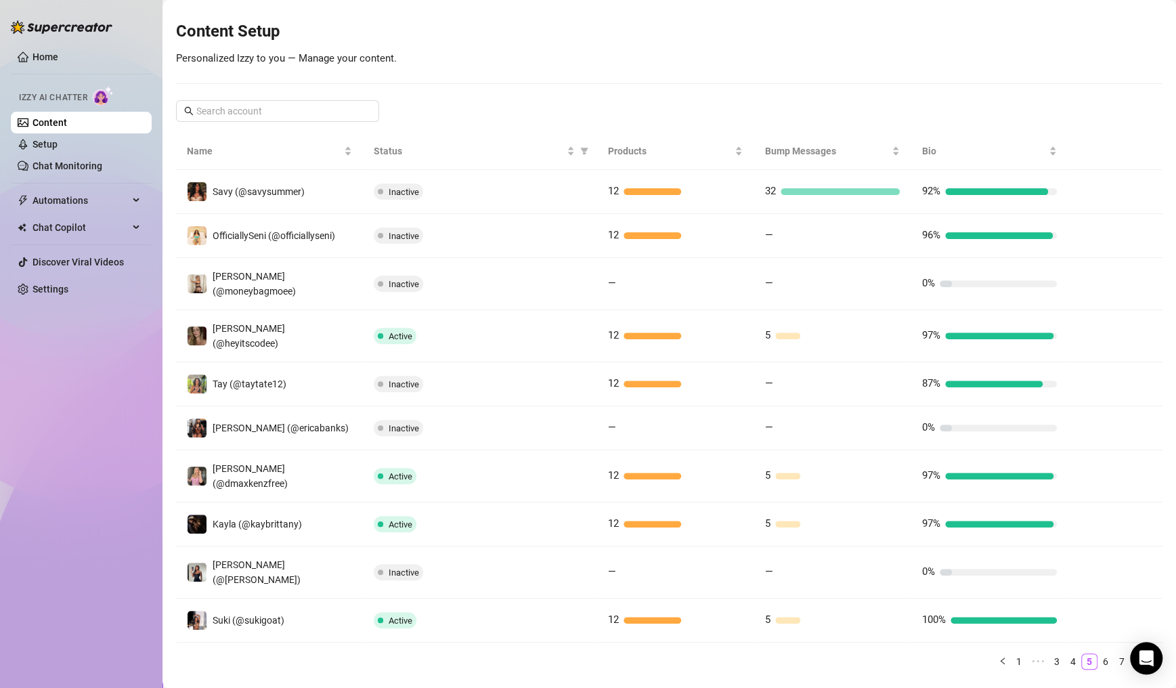
click at [1098, 654] on link "6" at bounding box center [1105, 661] width 15 height 15
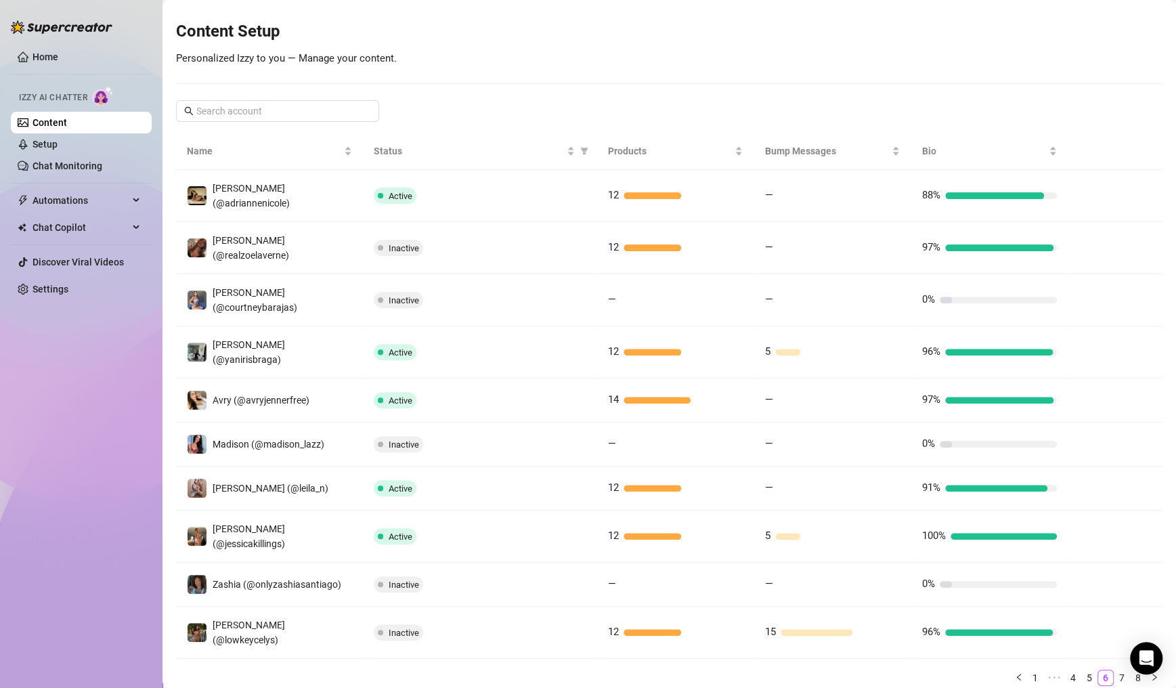
click at [1114, 670] on link "7" at bounding box center [1121, 677] width 15 height 15
